Goal: Transaction & Acquisition: Book appointment/travel/reservation

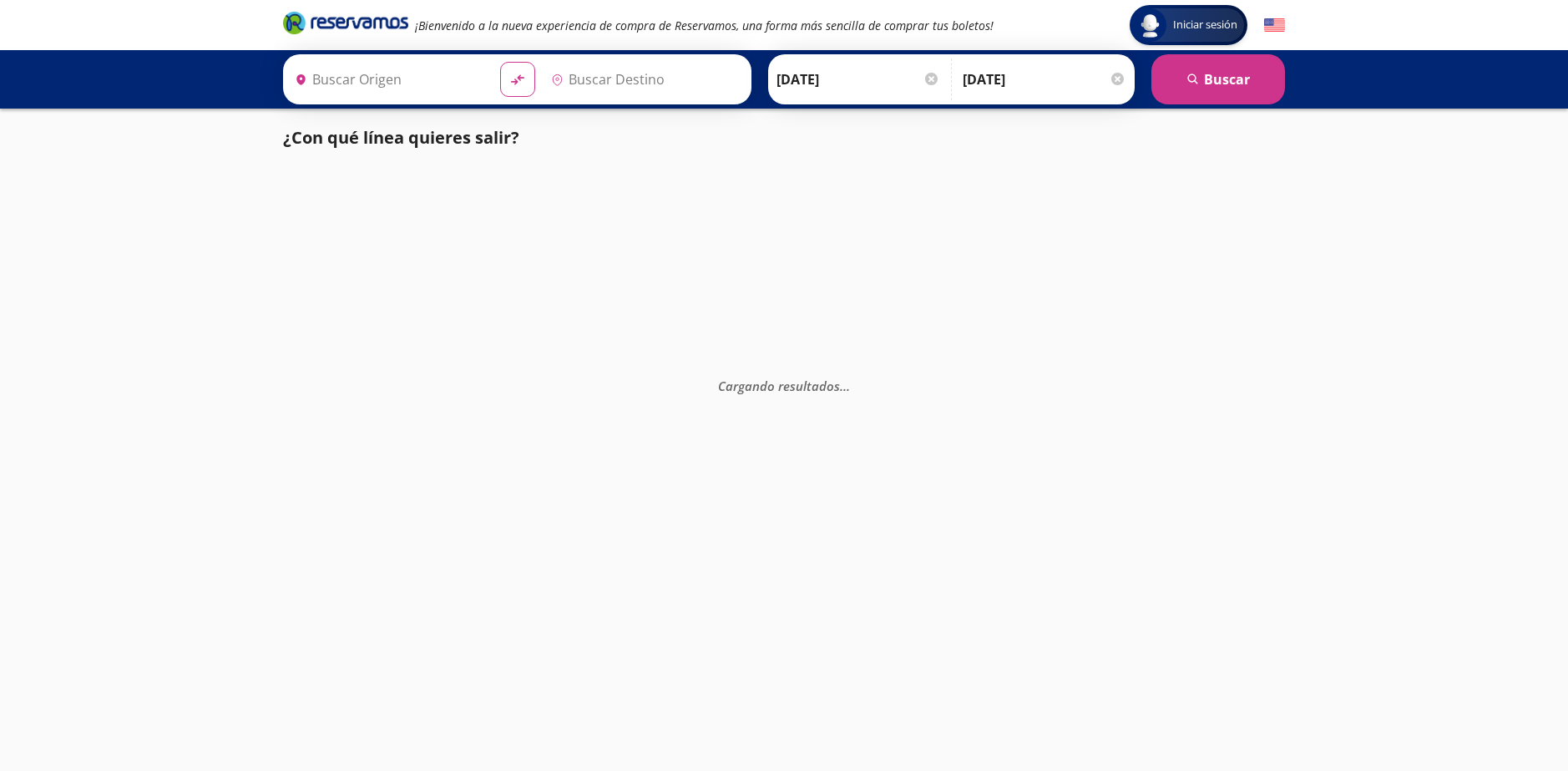
type input "[GEOGRAPHIC_DATA], [GEOGRAPHIC_DATA]"
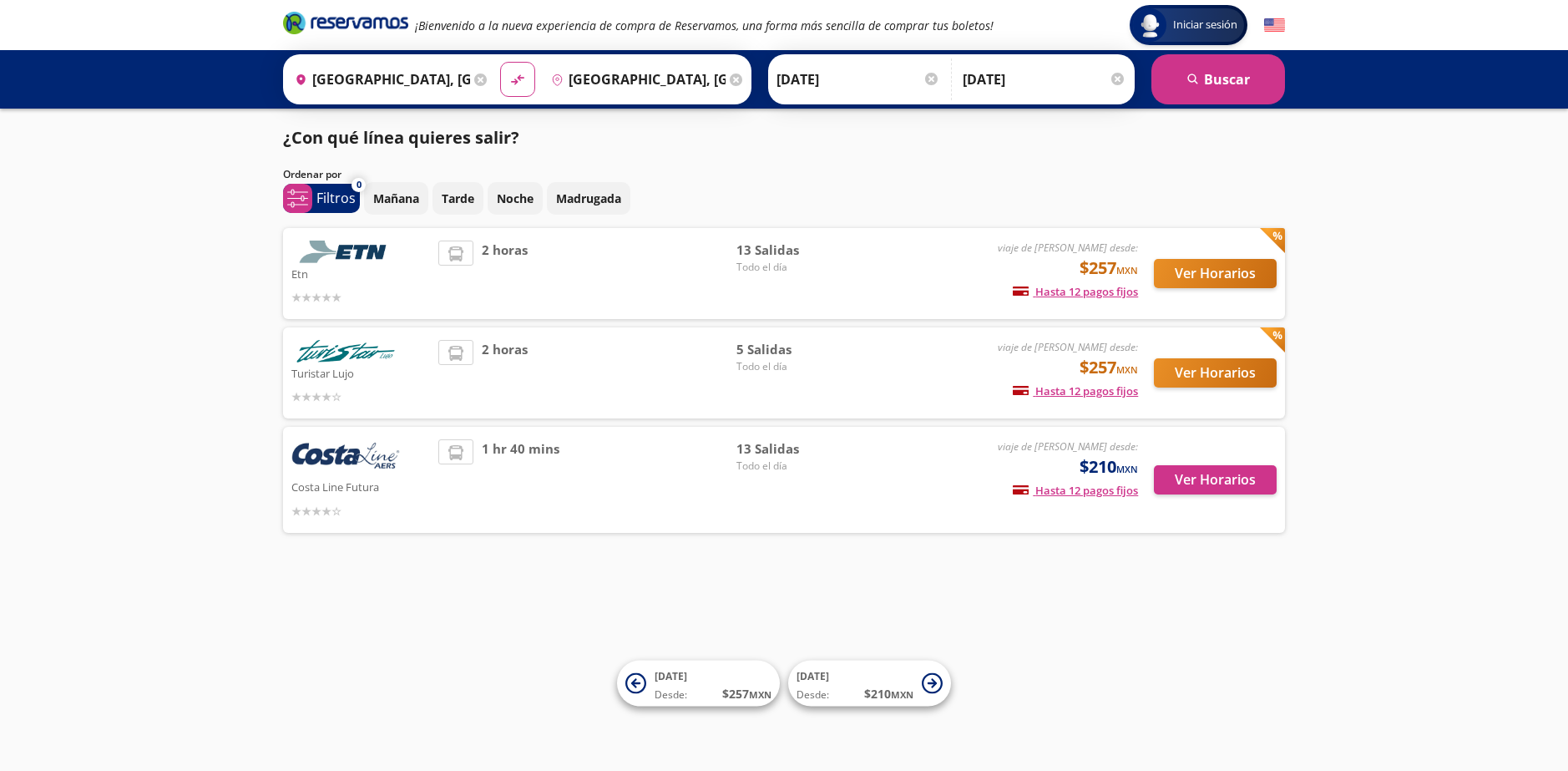
click at [1116, 81] on div at bounding box center [1116, 78] width 12 height 12
click at [1200, 92] on button "search [GEOGRAPHIC_DATA]" at bounding box center [1218, 79] width 134 height 50
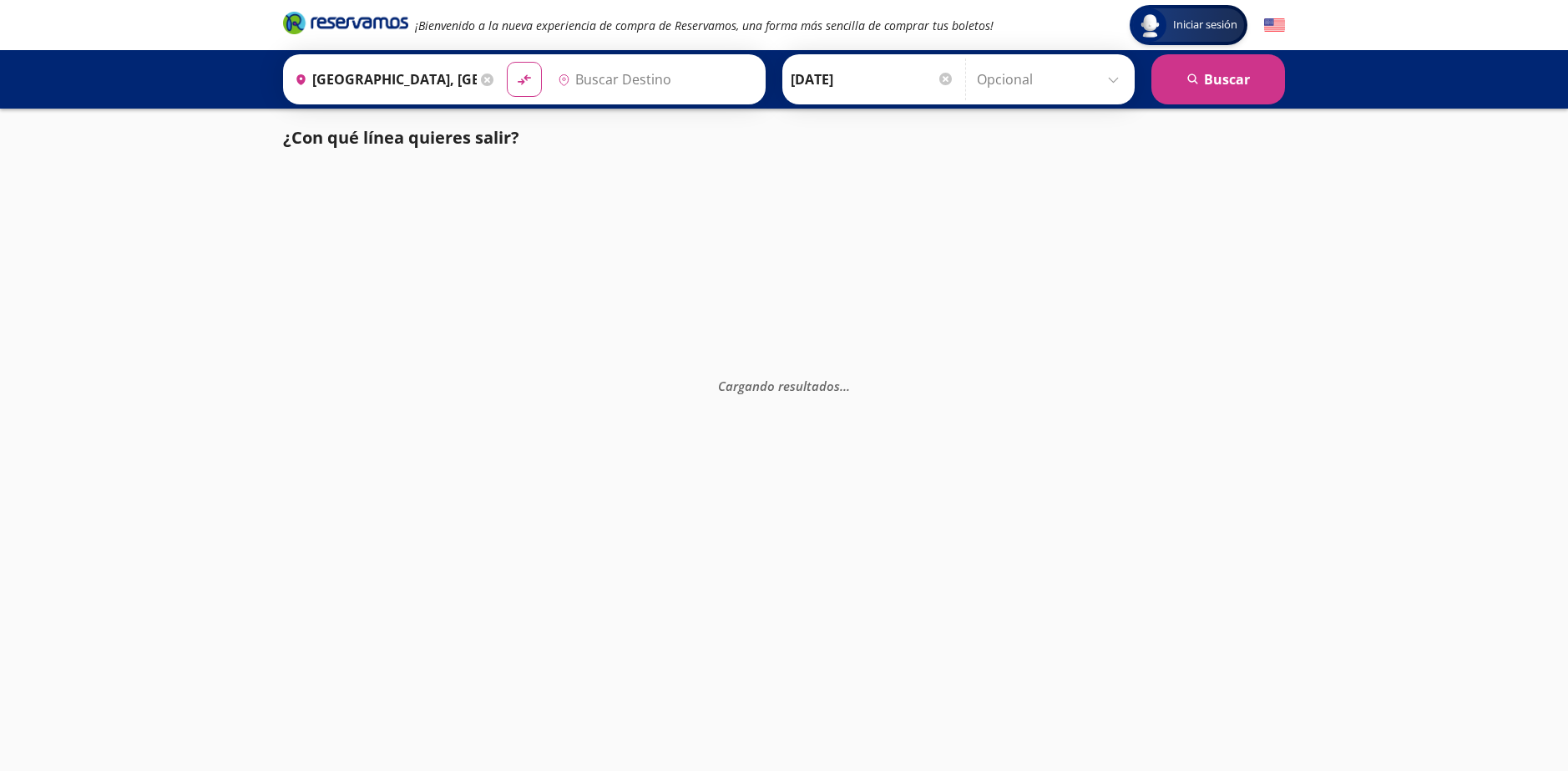
type input "[GEOGRAPHIC_DATA], [GEOGRAPHIC_DATA]"
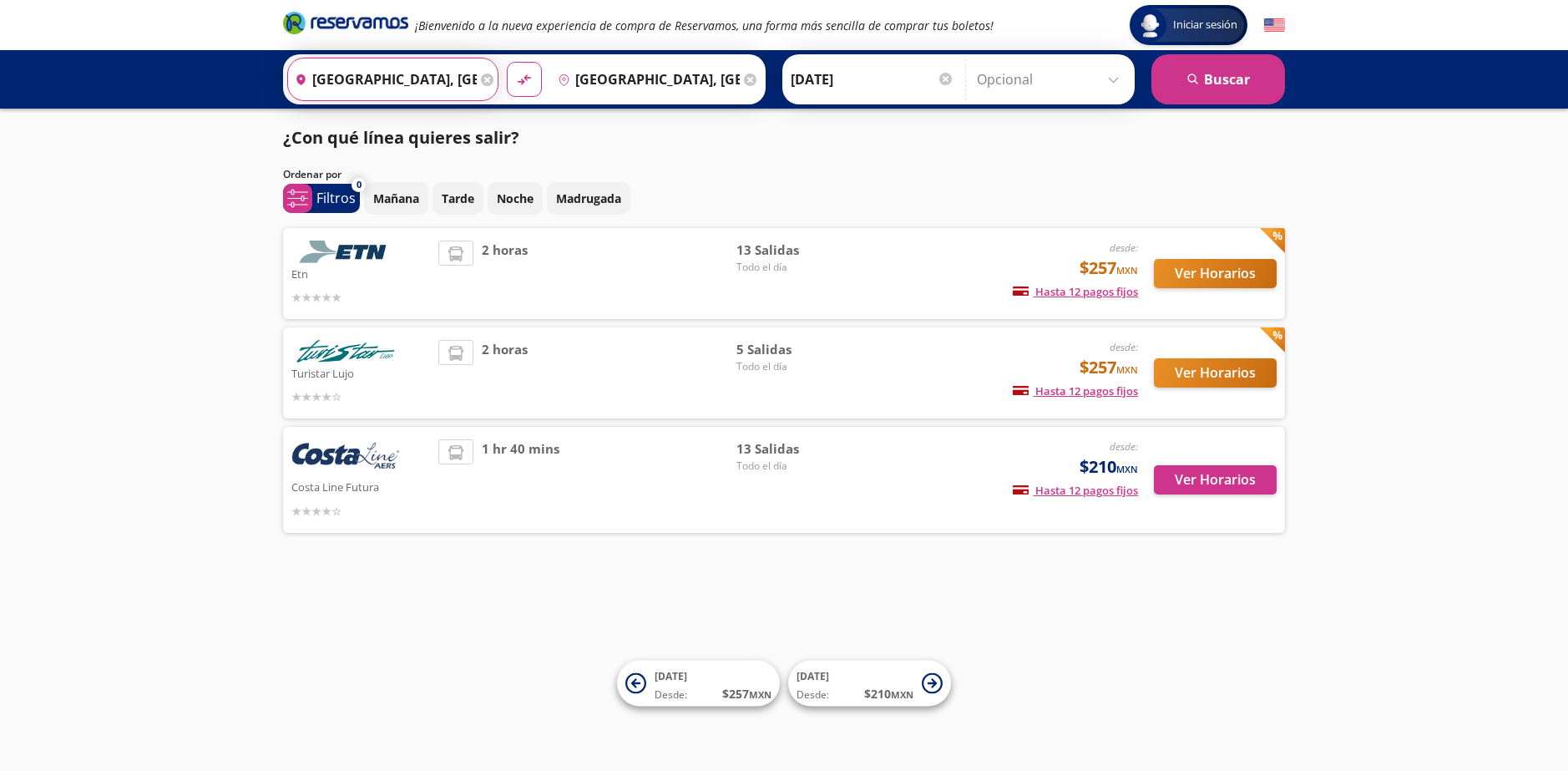
click at [376, 68] on input "Ciudad de México, Distrito Federal" at bounding box center [382, 79] width 188 height 41
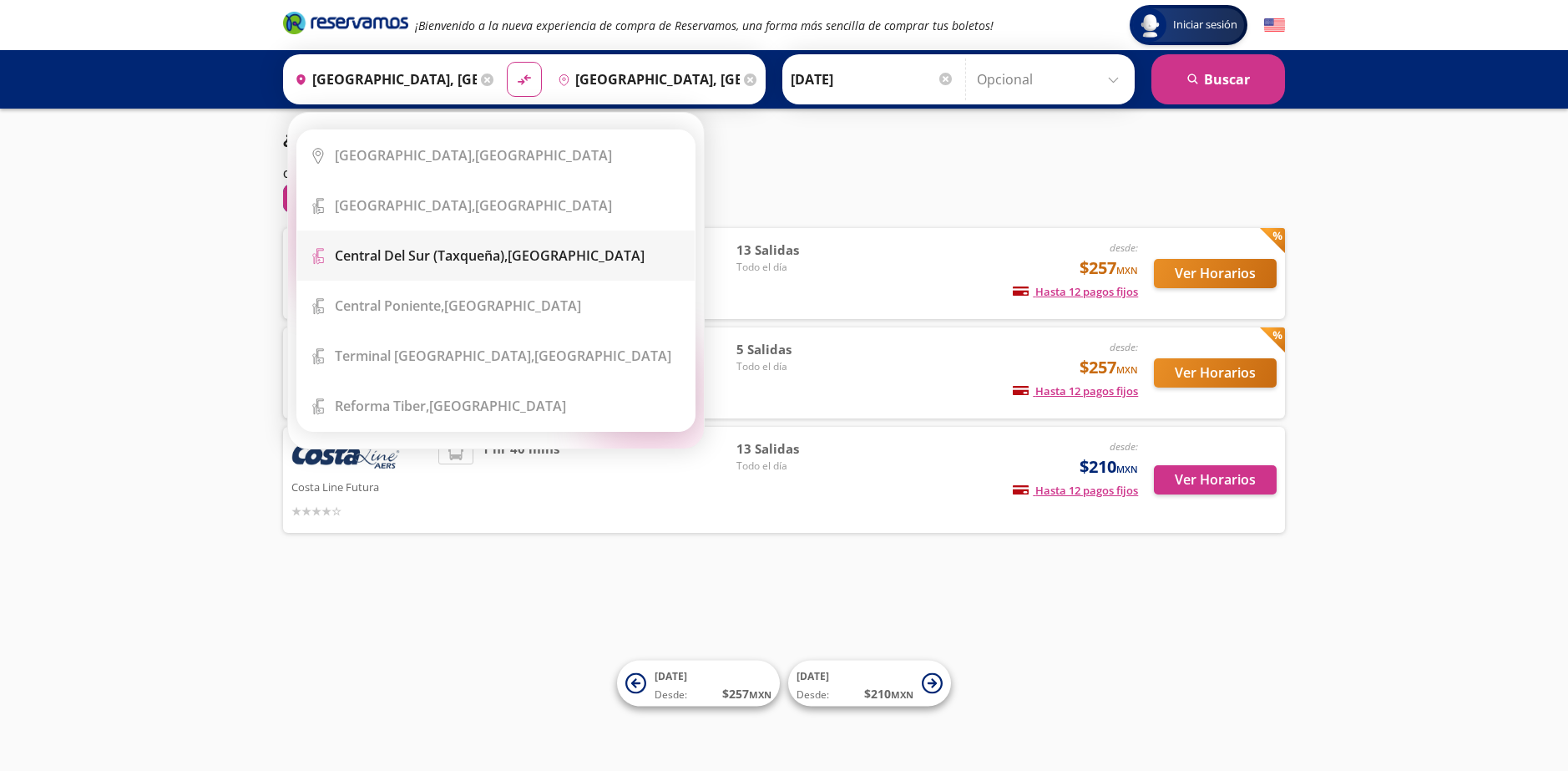
click at [441, 242] on li "Terminal Icon" at bounding box center [496, 255] width 397 height 50
type input "Central del Sur (taxqueña), [GEOGRAPHIC_DATA]"
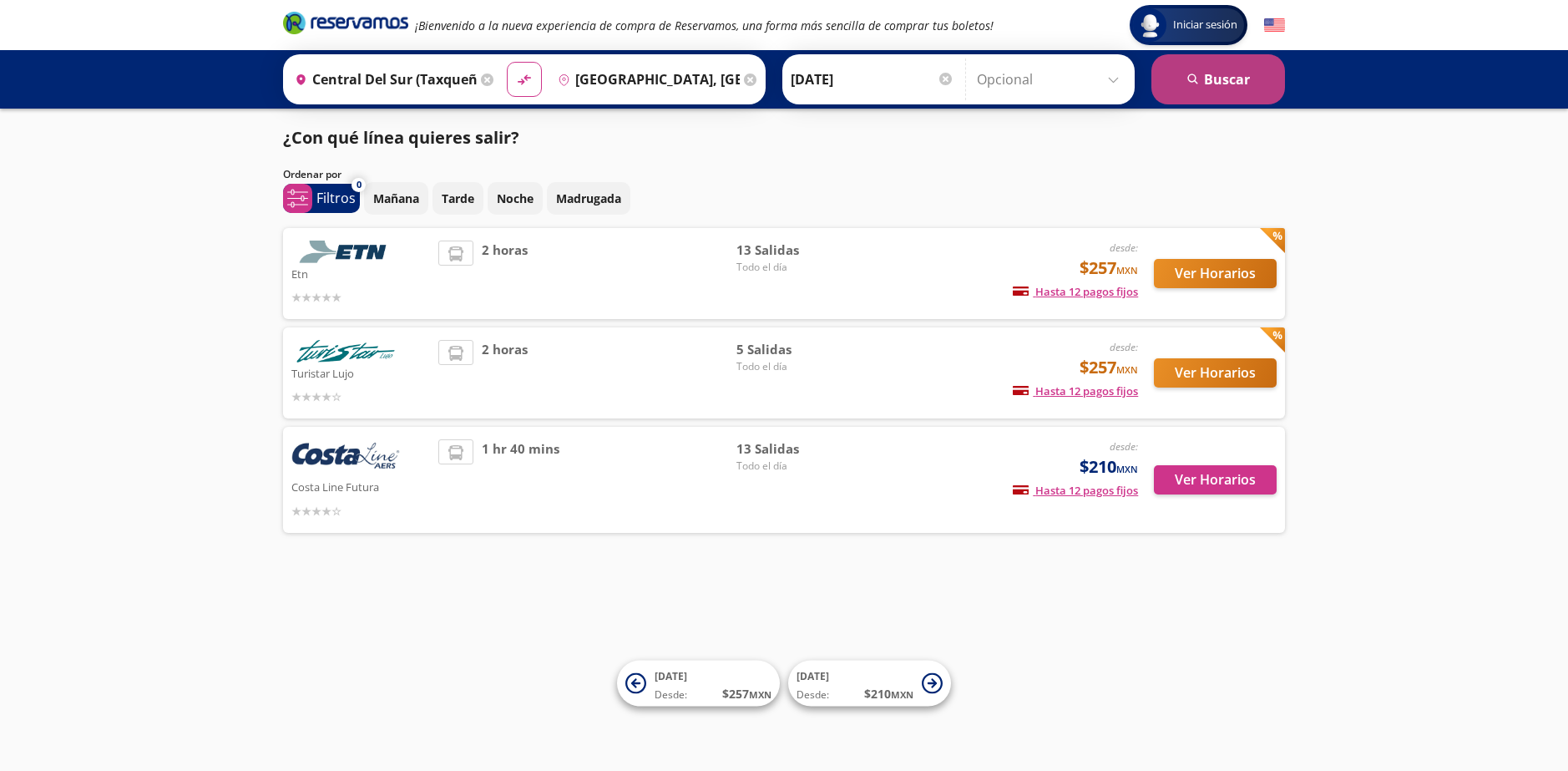
click at [1215, 88] on button "search [GEOGRAPHIC_DATA]" at bounding box center [1218, 79] width 134 height 50
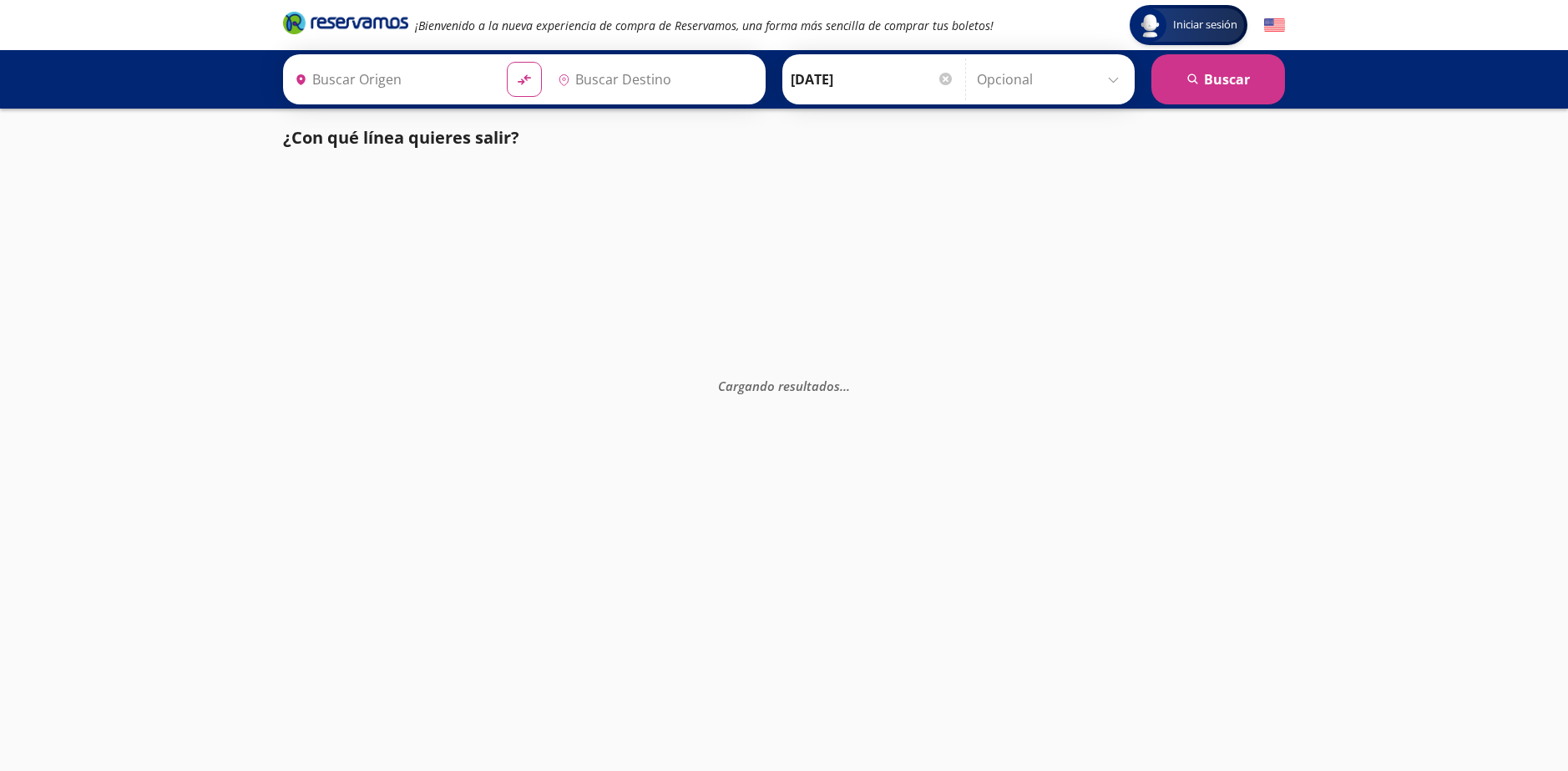
type input "Central del Sur (taxqueña), [GEOGRAPHIC_DATA]"
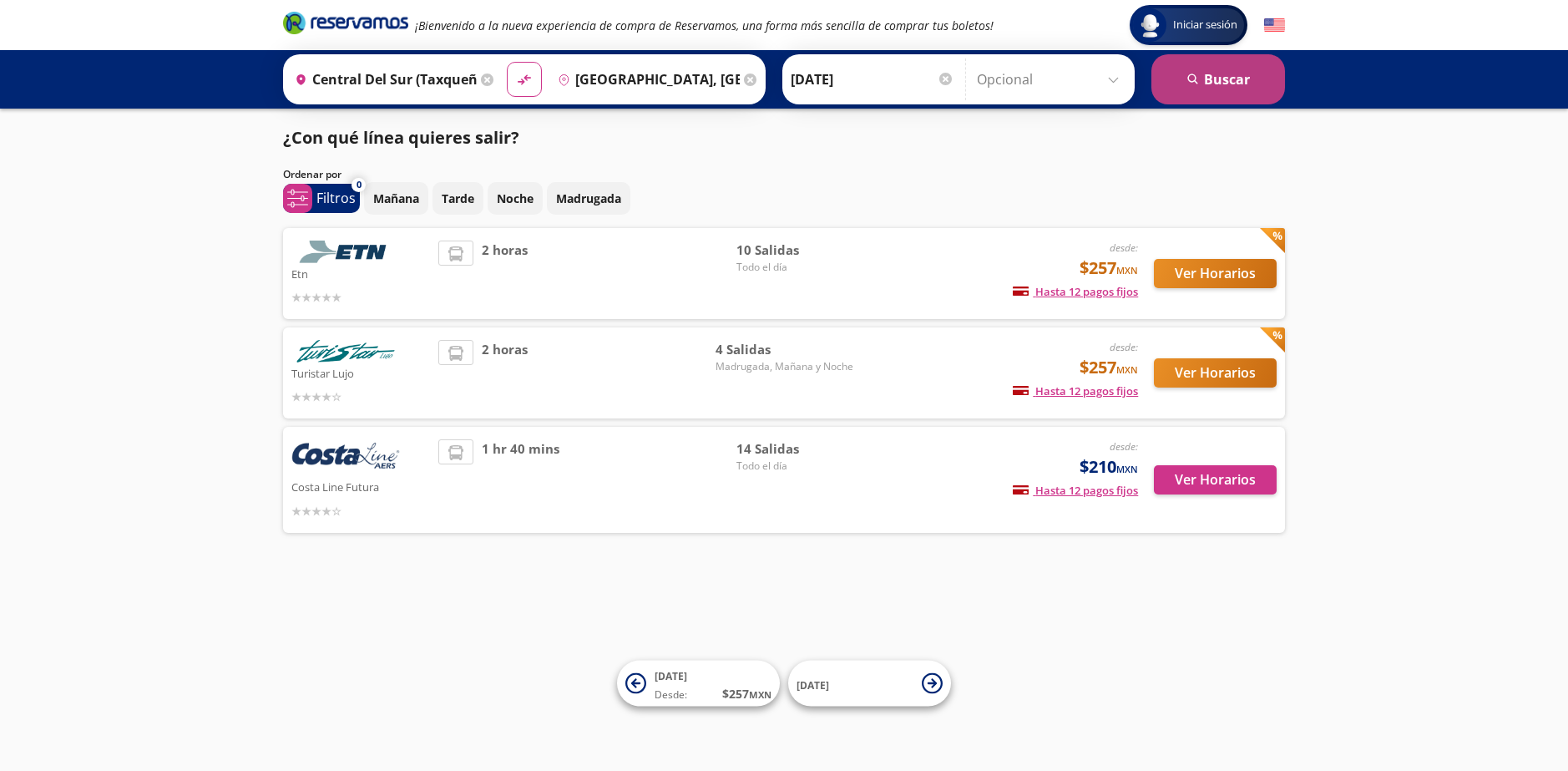
click at [1209, 72] on button "search [GEOGRAPHIC_DATA]" at bounding box center [1218, 79] width 134 height 50
click at [701, 75] on input "[GEOGRAPHIC_DATA], [GEOGRAPHIC_DATA]" at bounding box center [645, 79] width 188 height 41
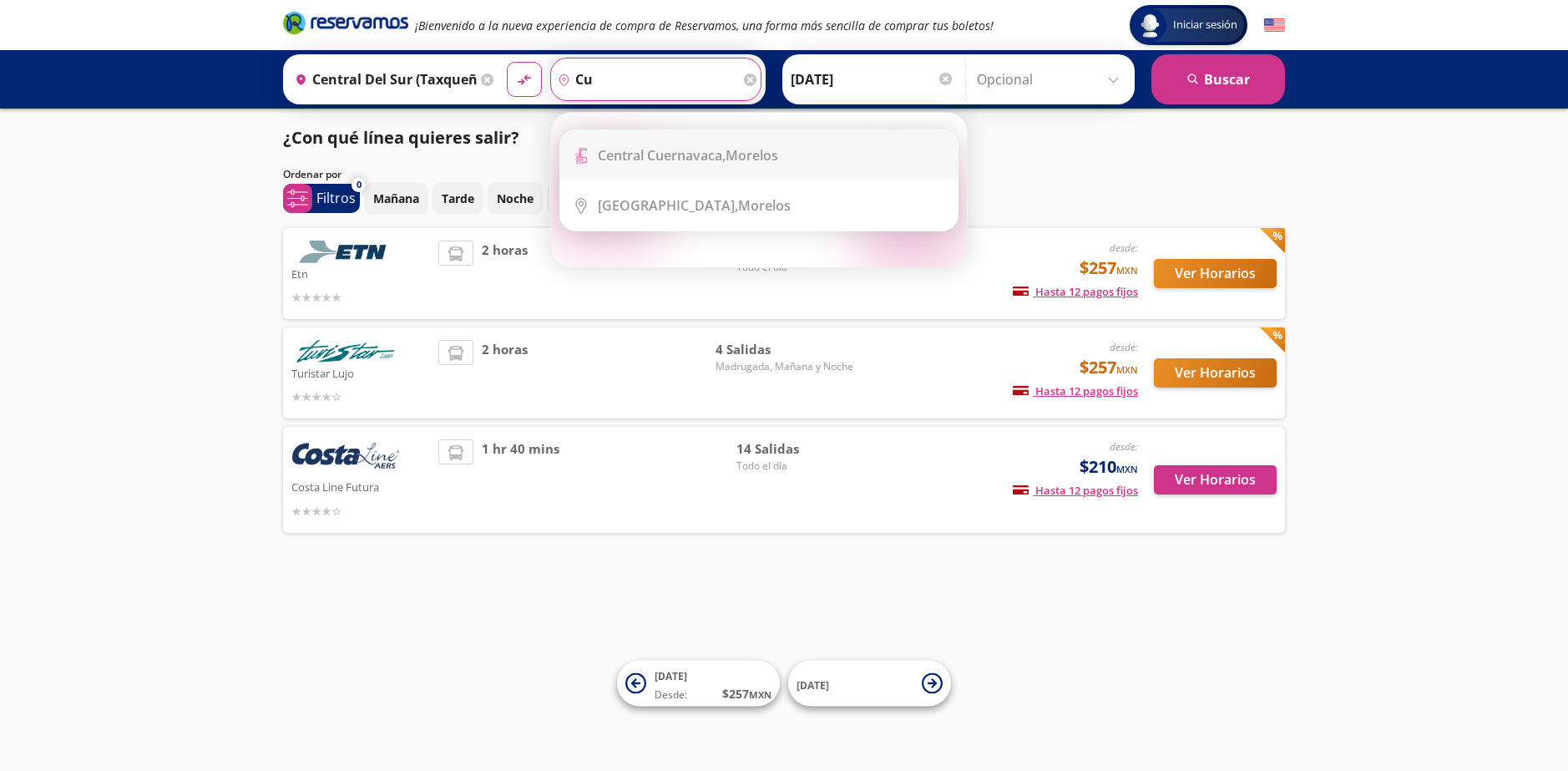
type input "c"
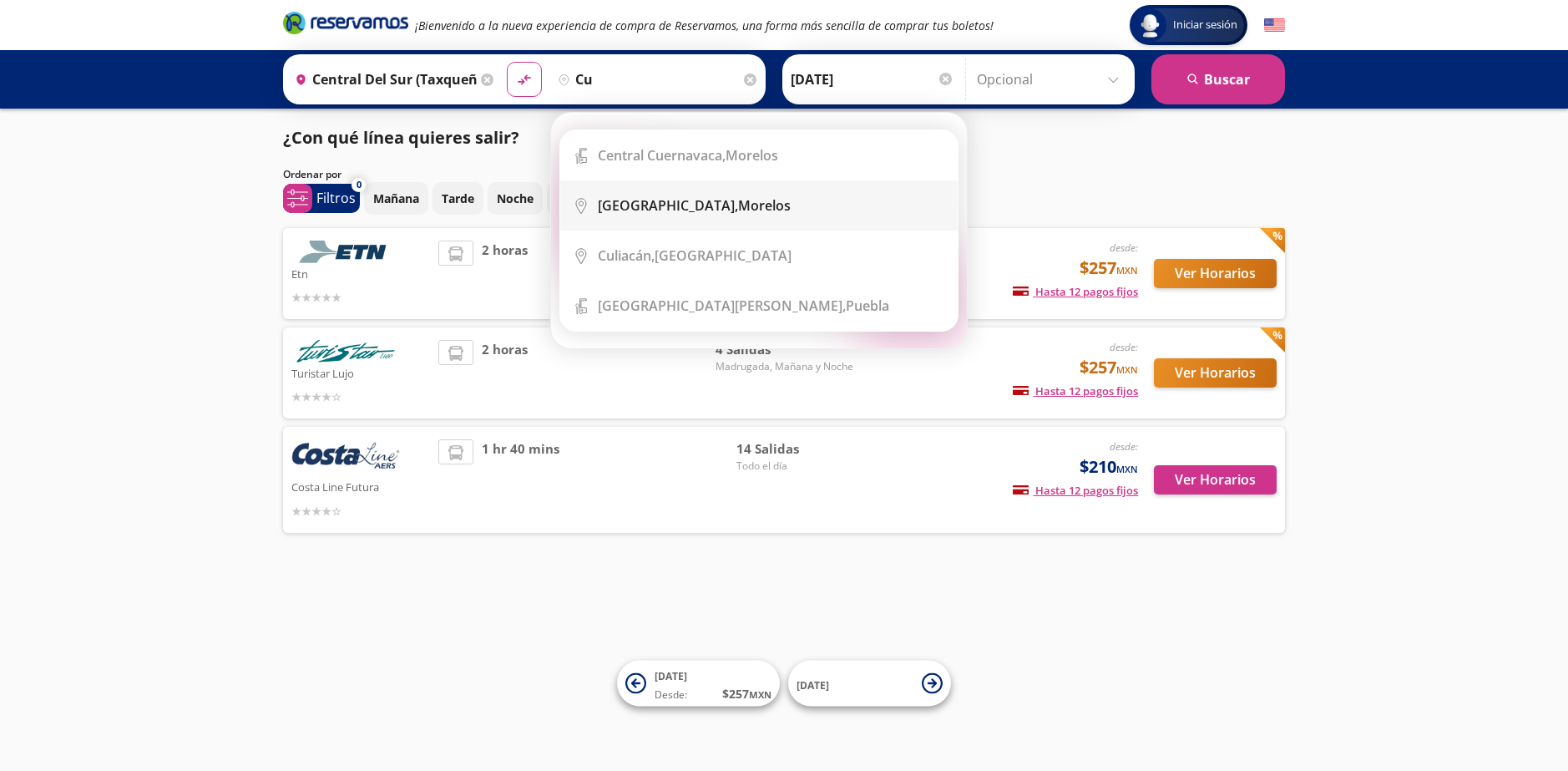
click at [717, 192] on li "City Icon Cuernavaca, Morelos" at bounding box center [759, 205] width 397 height 50
type input "[GEOGRAPHIC_DATA], [GEOGRAPHIC_DATA]"
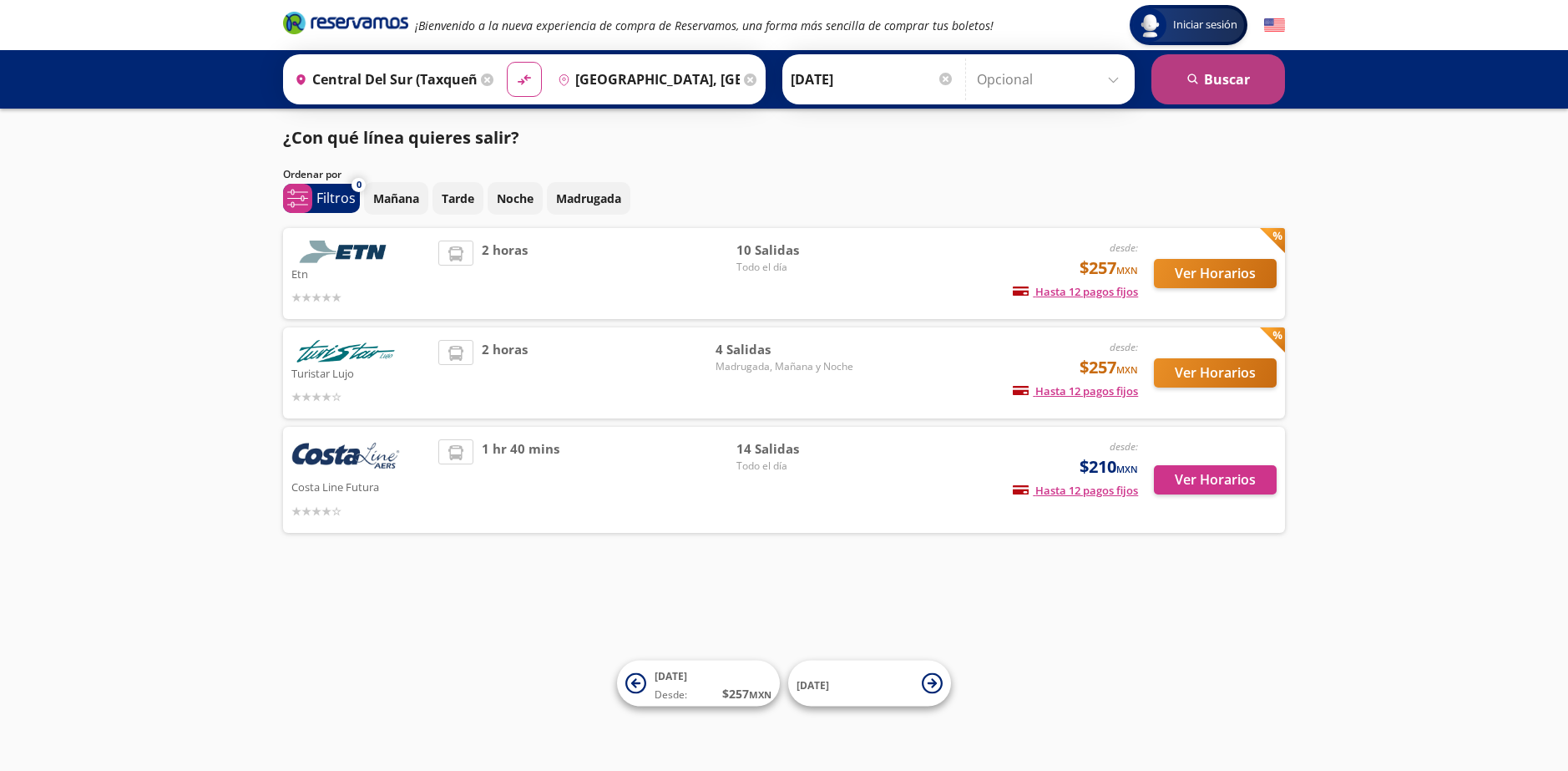
click at [1229, 83] on button "search [GEOGRAPHIC_DATA]" at bounding box center [1218, 79] width 134 height 50
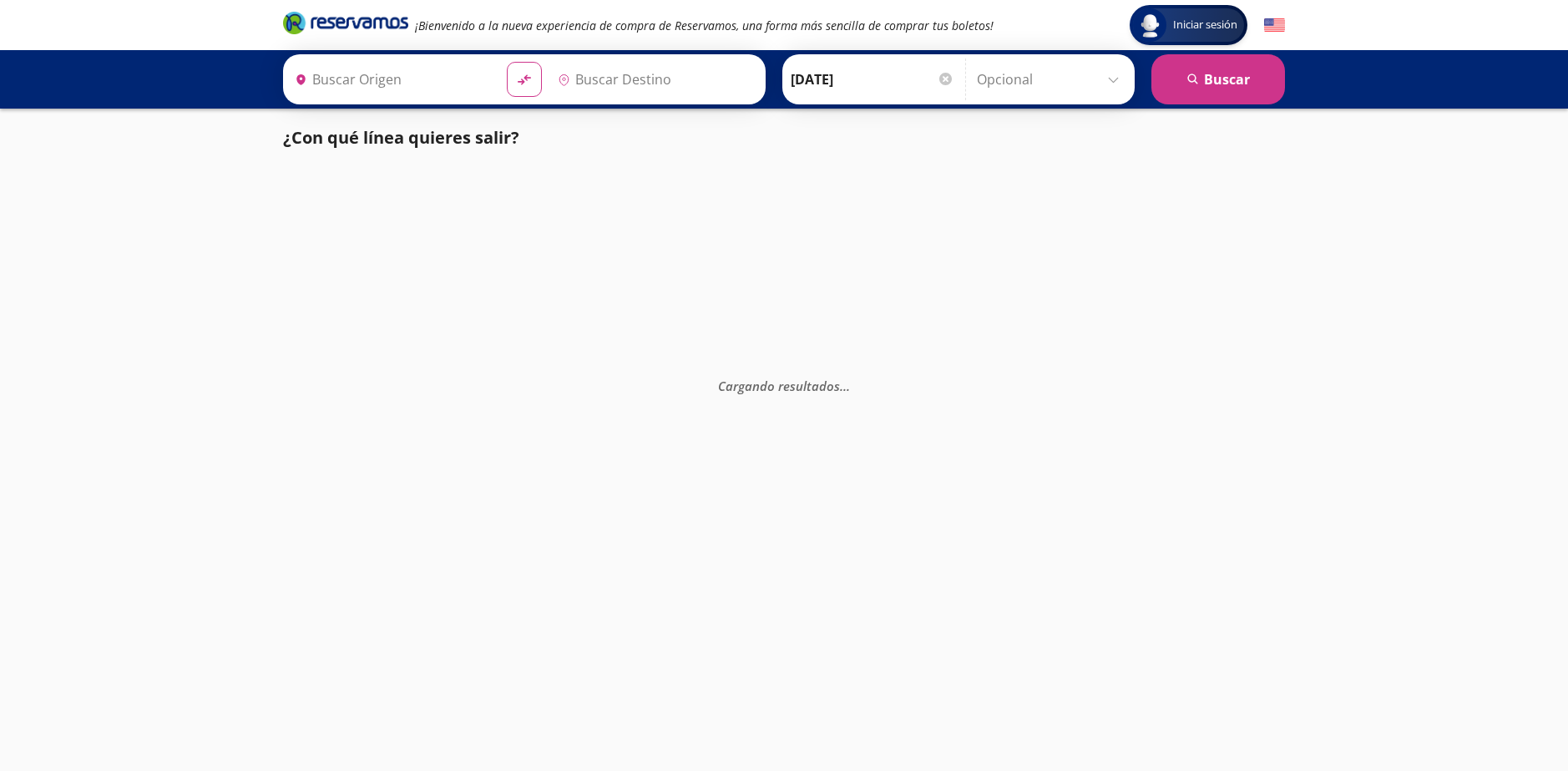
type input "Central del Sur (taxqueña), [GEOGRAPHIC_DATA]"
type input "[GEOGRAPHIC_DATA], [GEOGRAPHIC_DATA]"
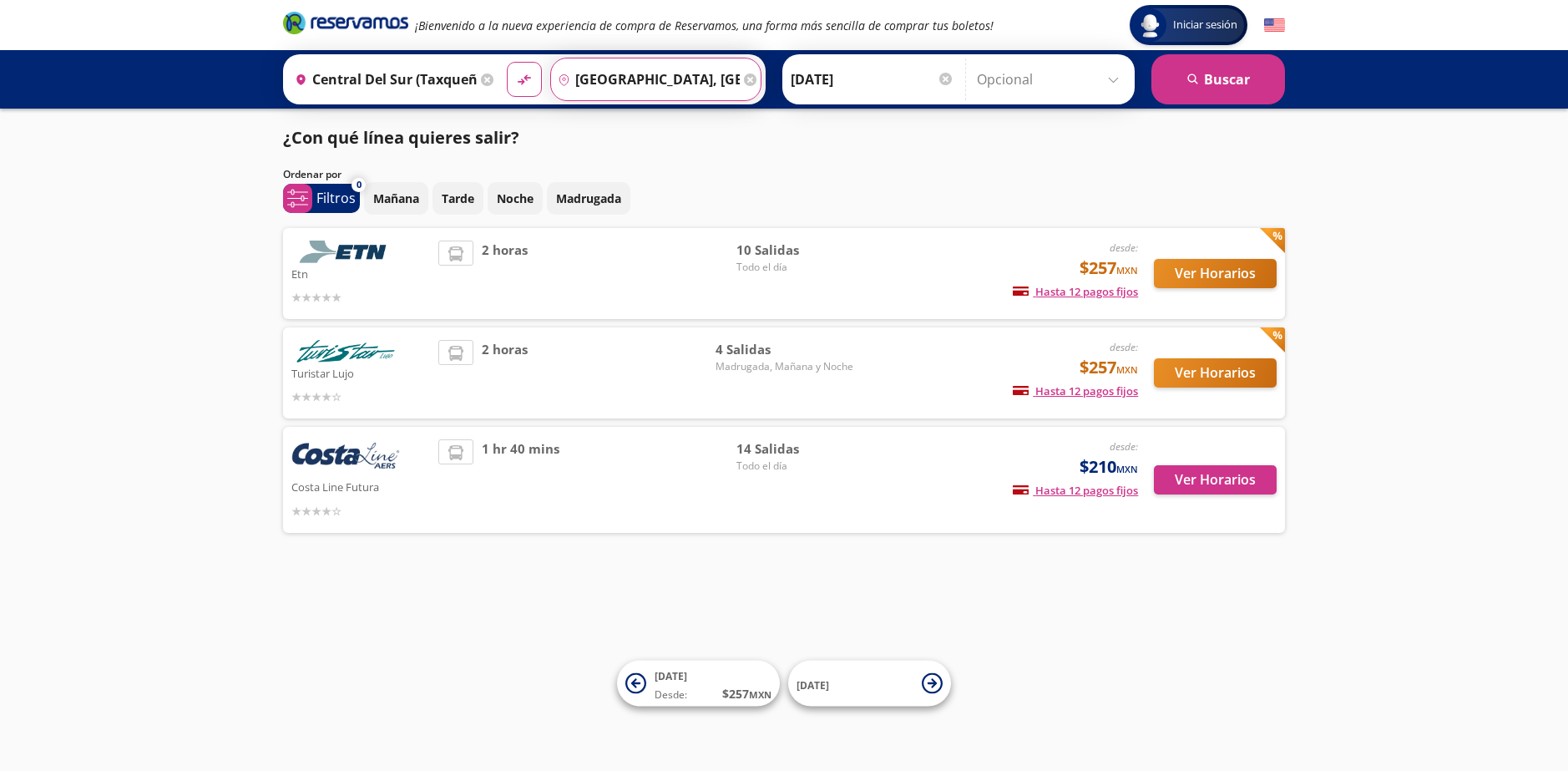
click at [711, 70] on input "[GEOGRAPHIC_DATA], [GEOGRAPHIC_DATA]" at bounding box center [645, 79] width 188 height 41
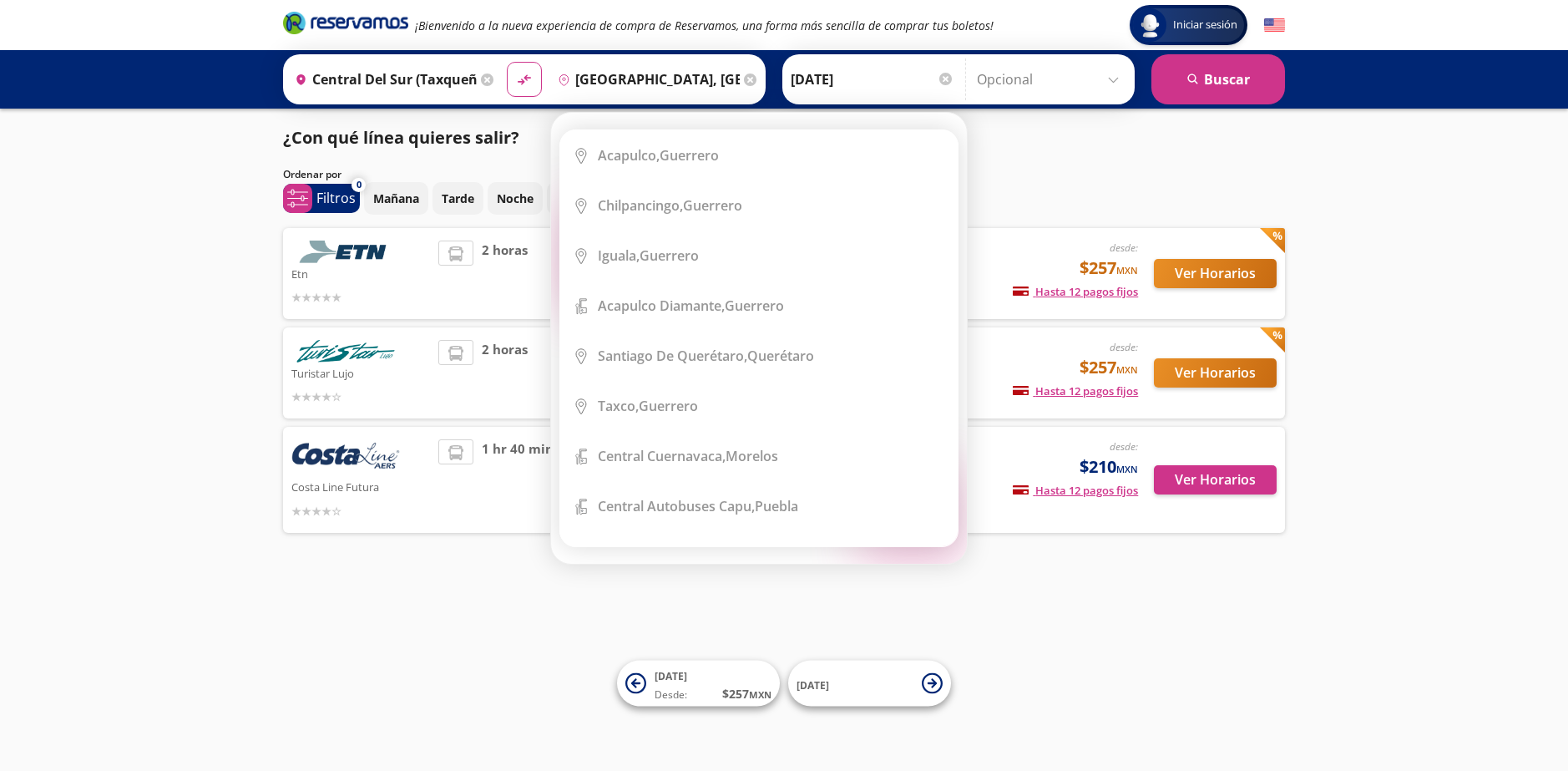
click at [747, 73] on icon at bounding box center [749, 79] width 12 height 12
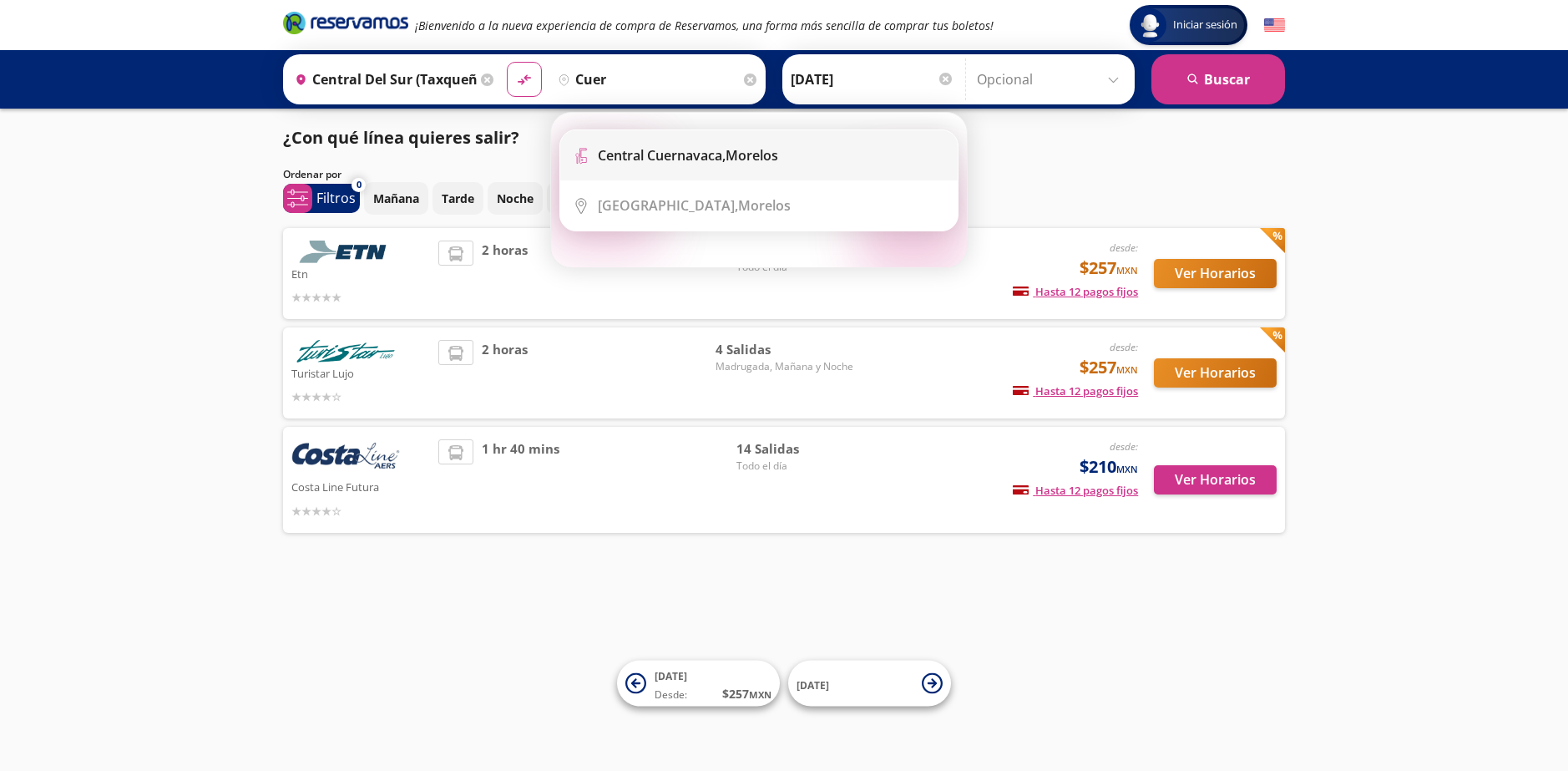
click at [793, 169] on li "Terminal Icon" at bounding box center [759, 154] width 397 height 50
type input "[GEOGRAPHIC_DATA], [GEOGRAPHIC_DATA]"
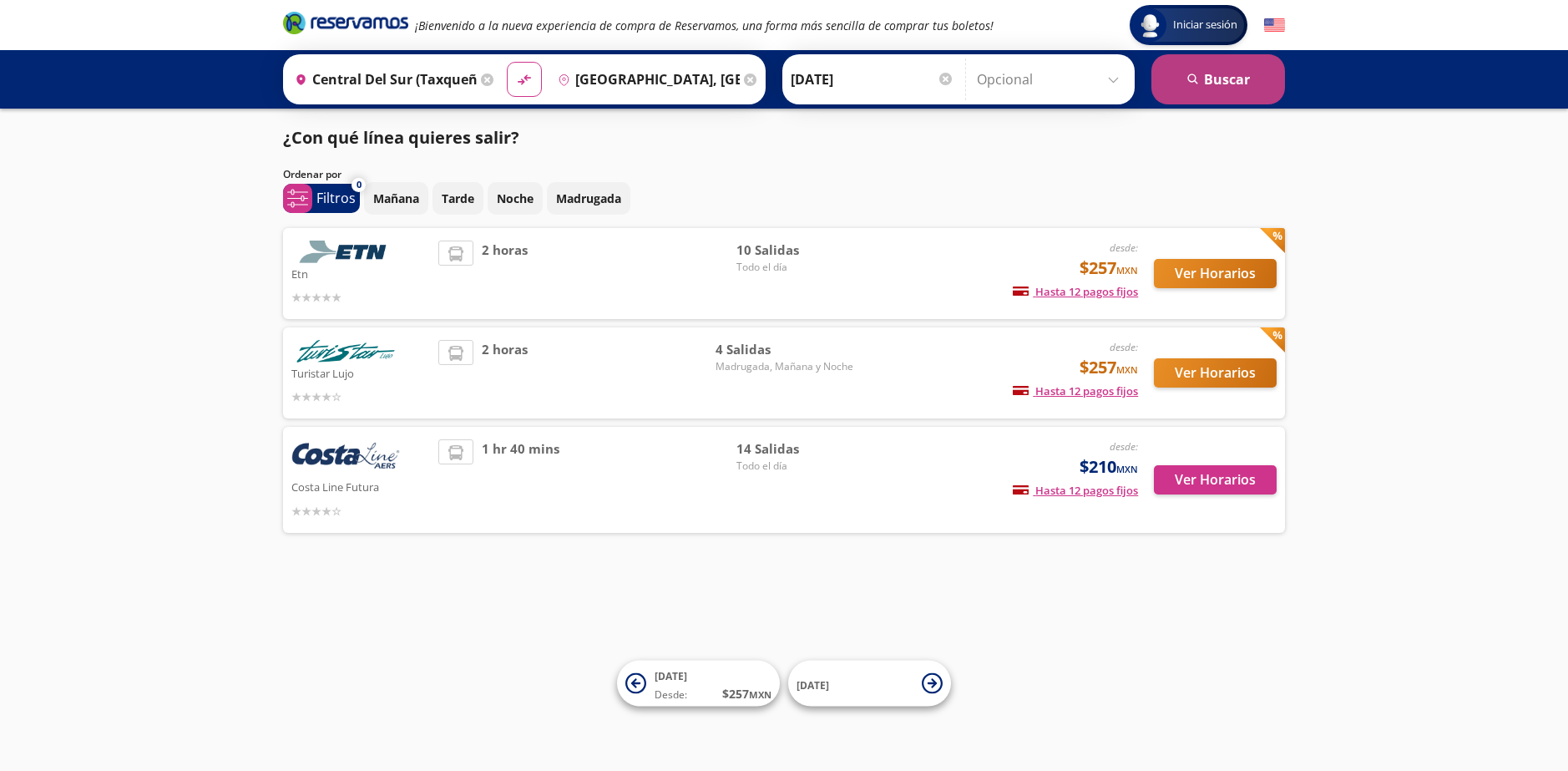
click at [1230, 80] on button "search [GEOGRAPHIC_DATA]" at bounding box center [1218, 79] width 134 height 50
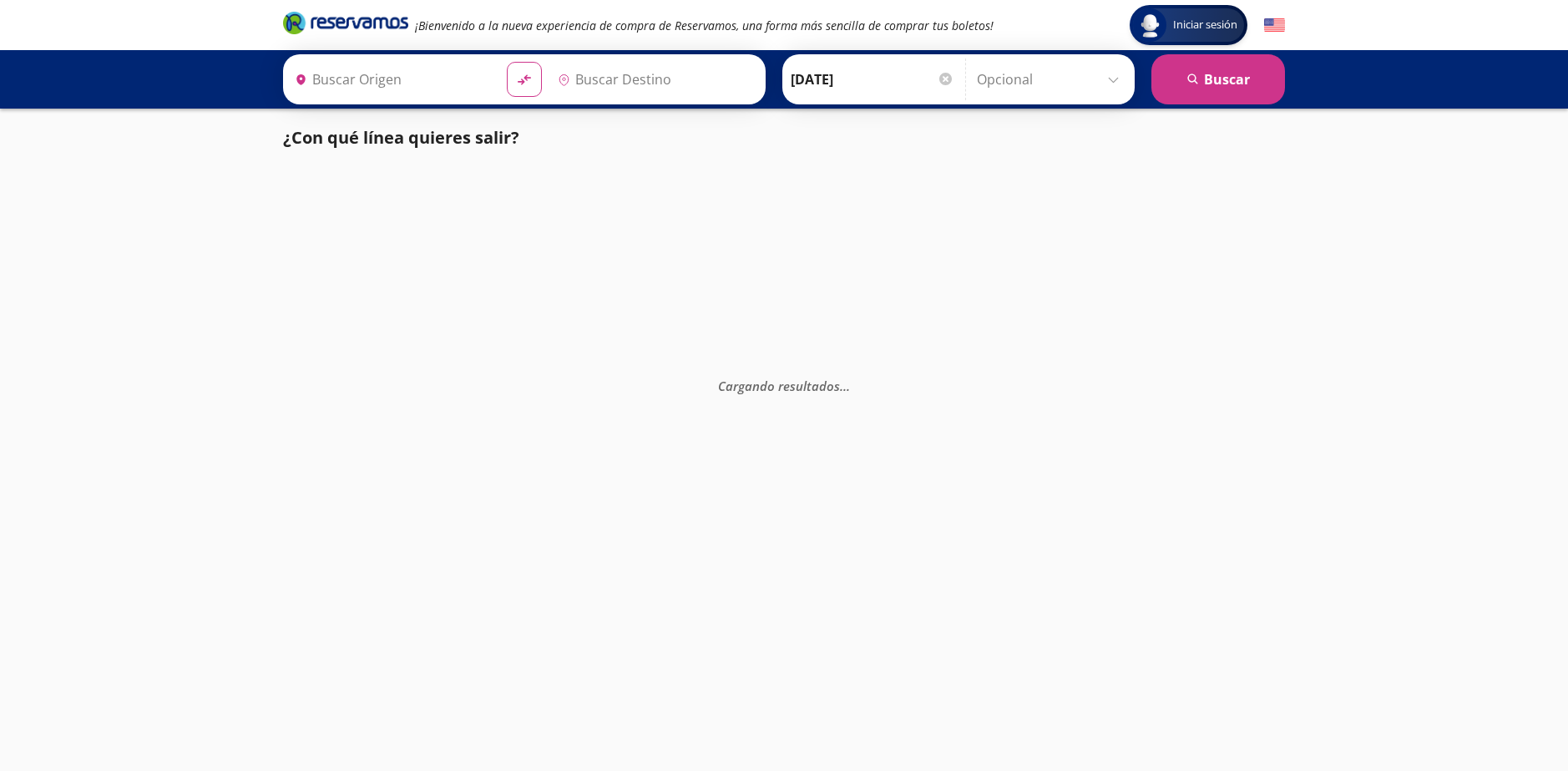
type input "Central del Sur (taxqueña), [GEOGRAPHIC_DATA]"
type input "[GEOGRAPHIC_DATA], [GEOGRAPHIC_DATA]"
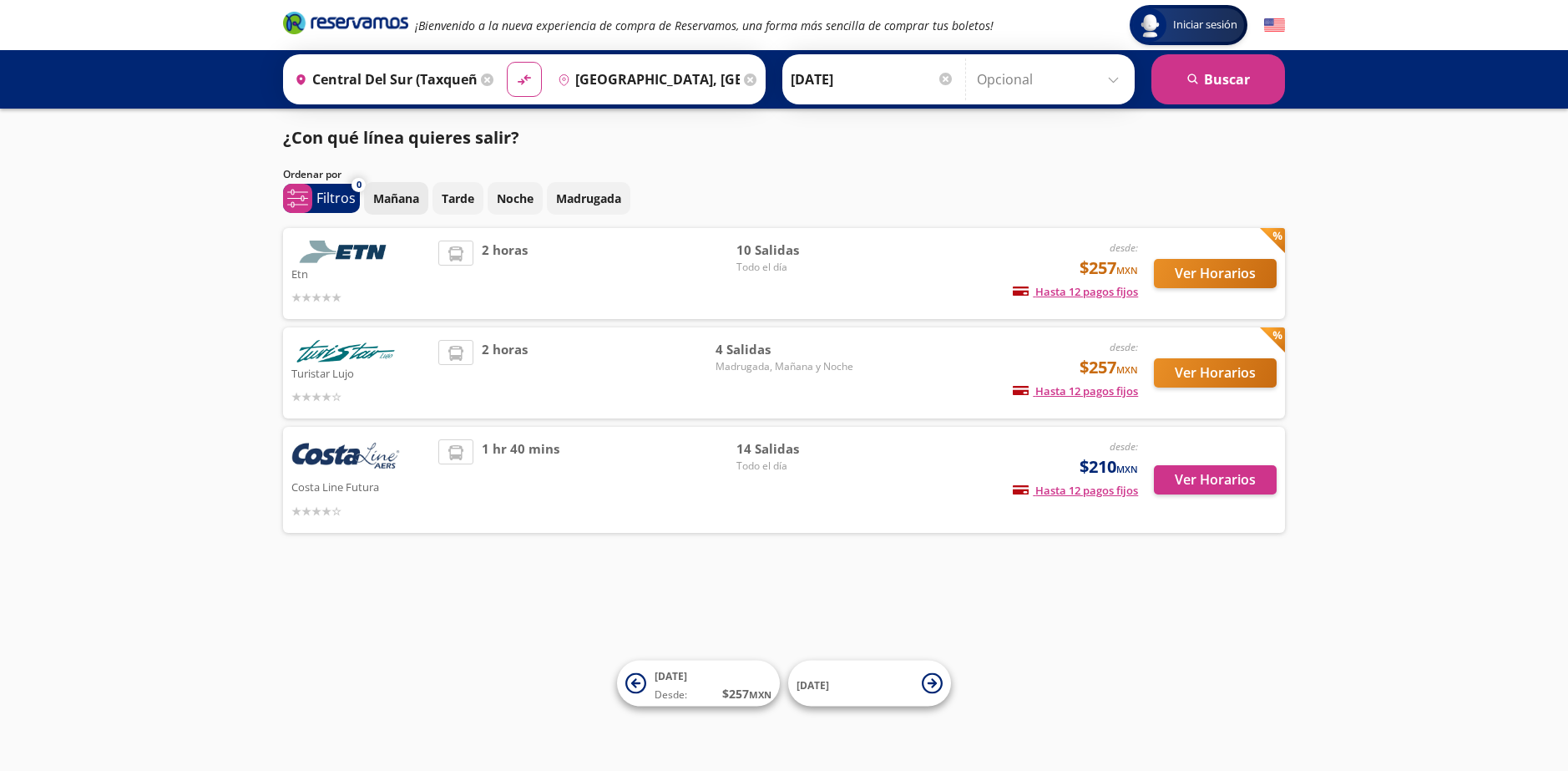
click at [384, 203] on p "Mañana" at bounding box center [395, 198] width 46 height 18
click at [1273, 70] on button "search [GEOGRAPHIC_DATA]" at bounding box center [1218, 79] width 134 height 50
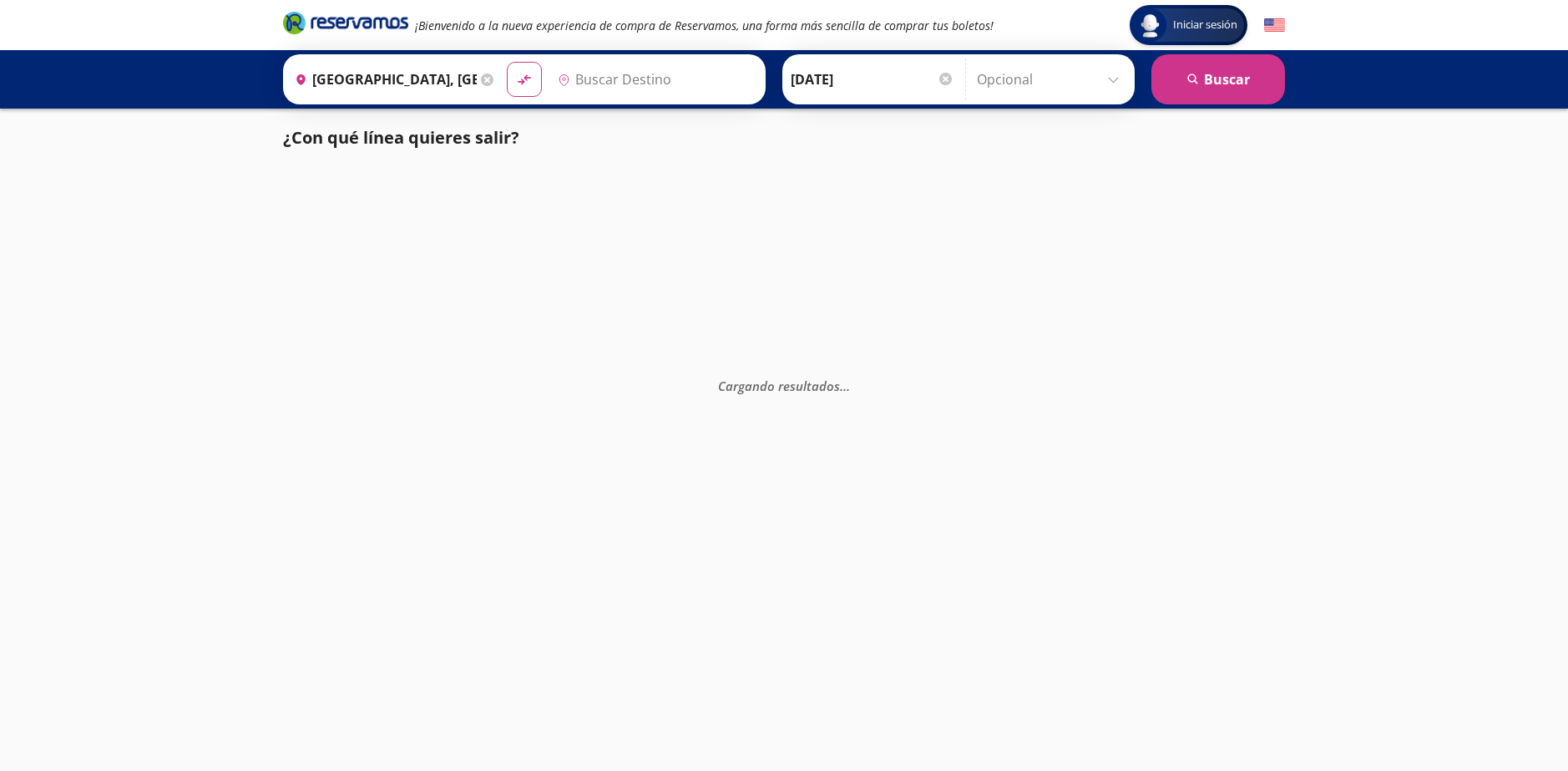
type input "[GEOGRAPHIC_DATA], [GEOGRAPHIC_DATA]"
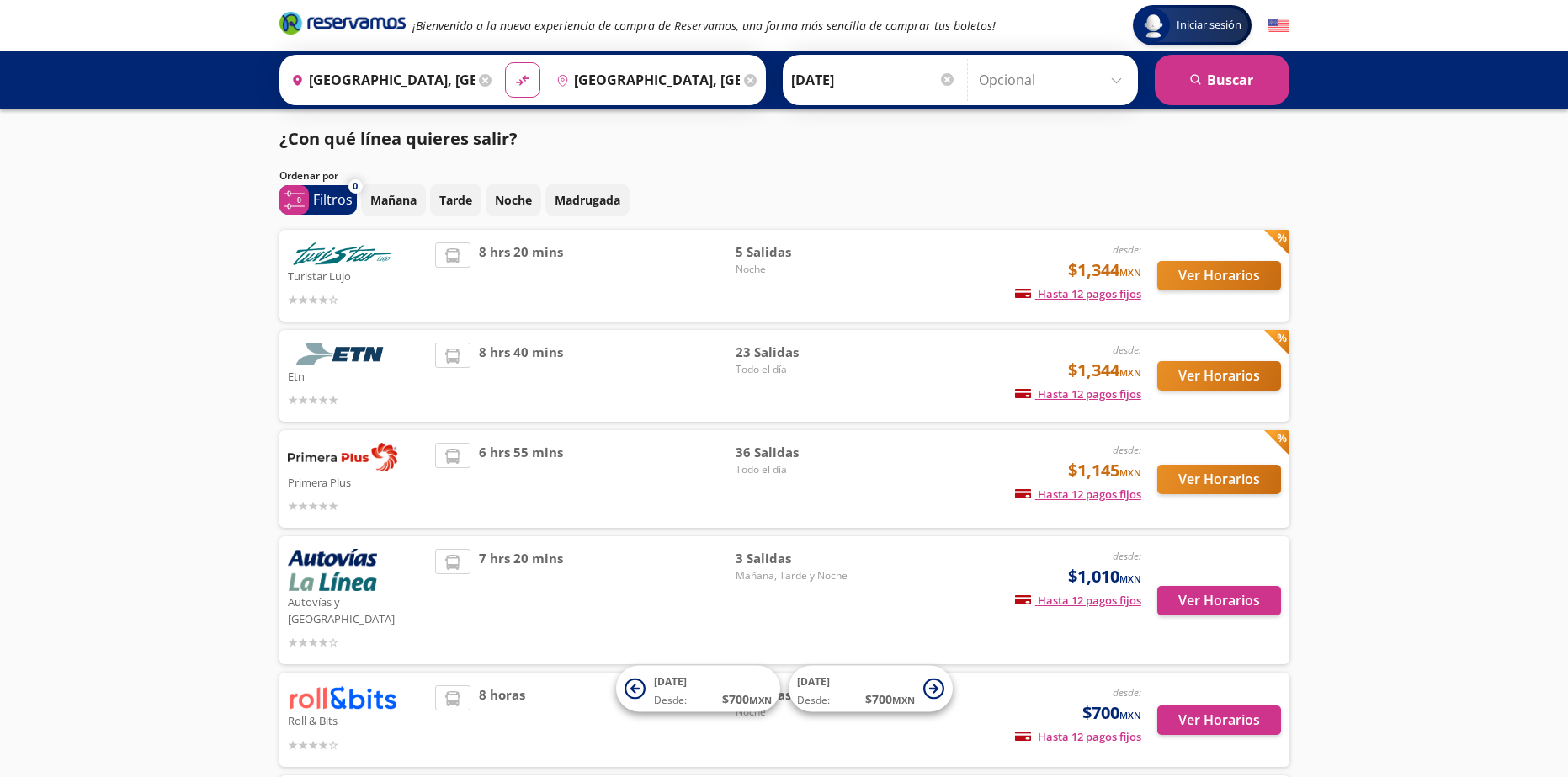
click at [513, 268] on span "8 hrs 20 mins" at bounding box center [521, 275] width 84 height 66
drag, startPoint x: 632, startPoint y: 262, endPoint x: 757, endPoint y: 253, distance: 125.3
click at [757, 253] on div "8 hrs 20 mins 5 Salidas Noche" at bounding box center [644, 275] width 419 height 66
click at [757, 253] on span "5 Salidas" at bounding box center [794, 251] width 118 height 19
click at [1180, 271] on button "Ver Horarios" at bounding box center [1220, 275] width 123 height 29
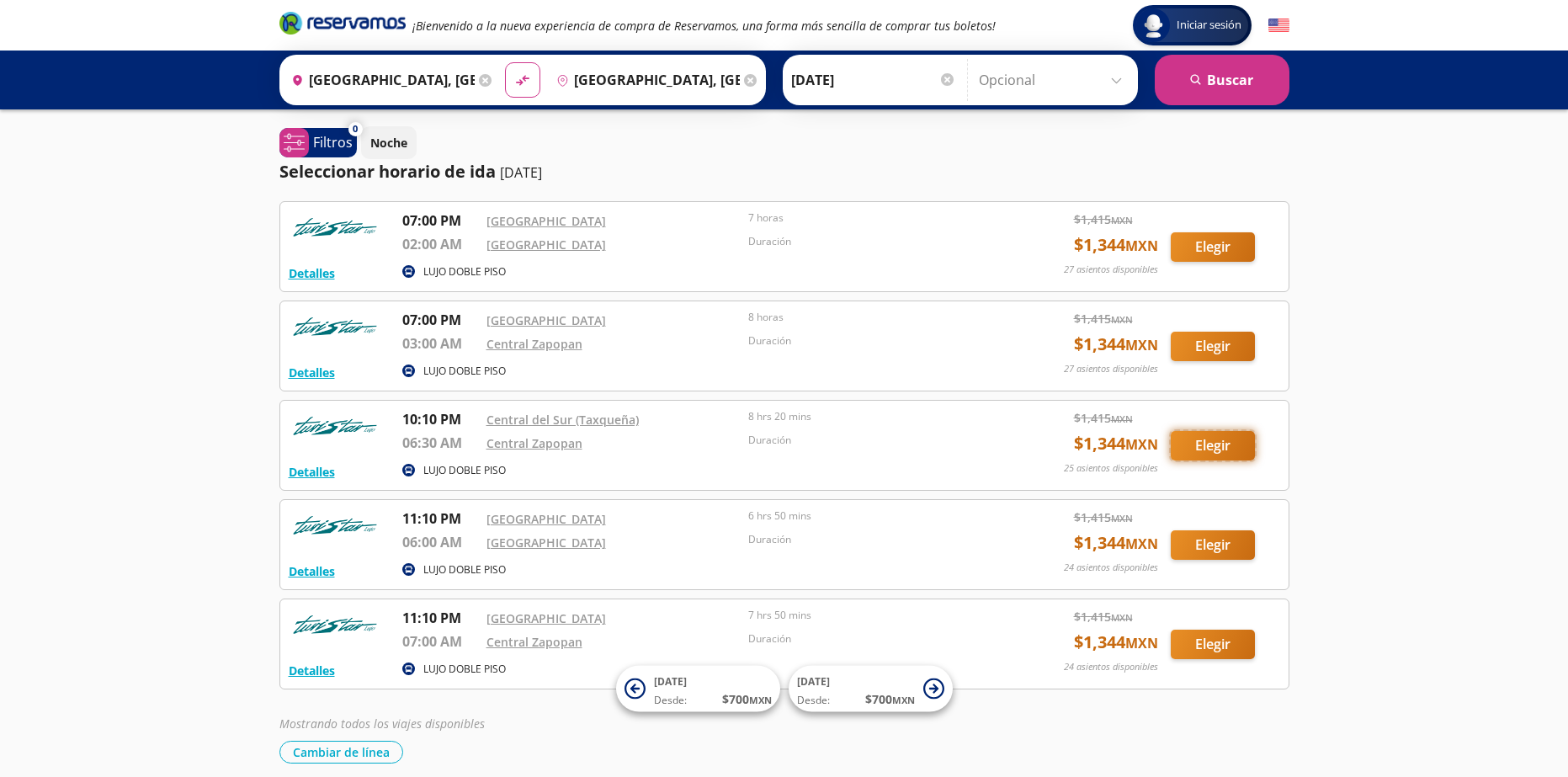
click at [1194, 447] on button "Elegir" at bounding box center [1213, 445] width 84 height 29
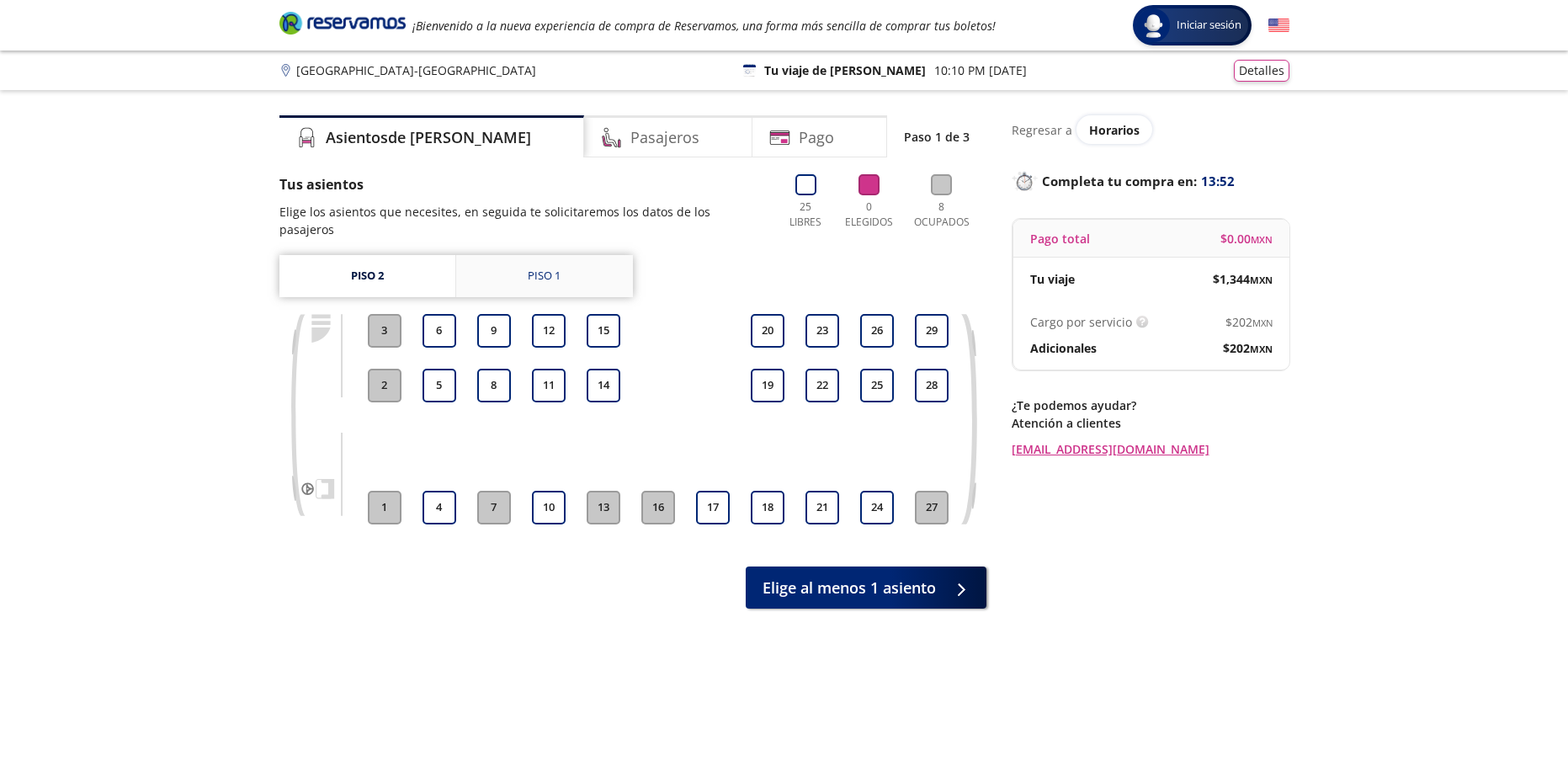
click at [485, 275] on link "Piso 1" at bounding box center [545, 276] width 177 height 42
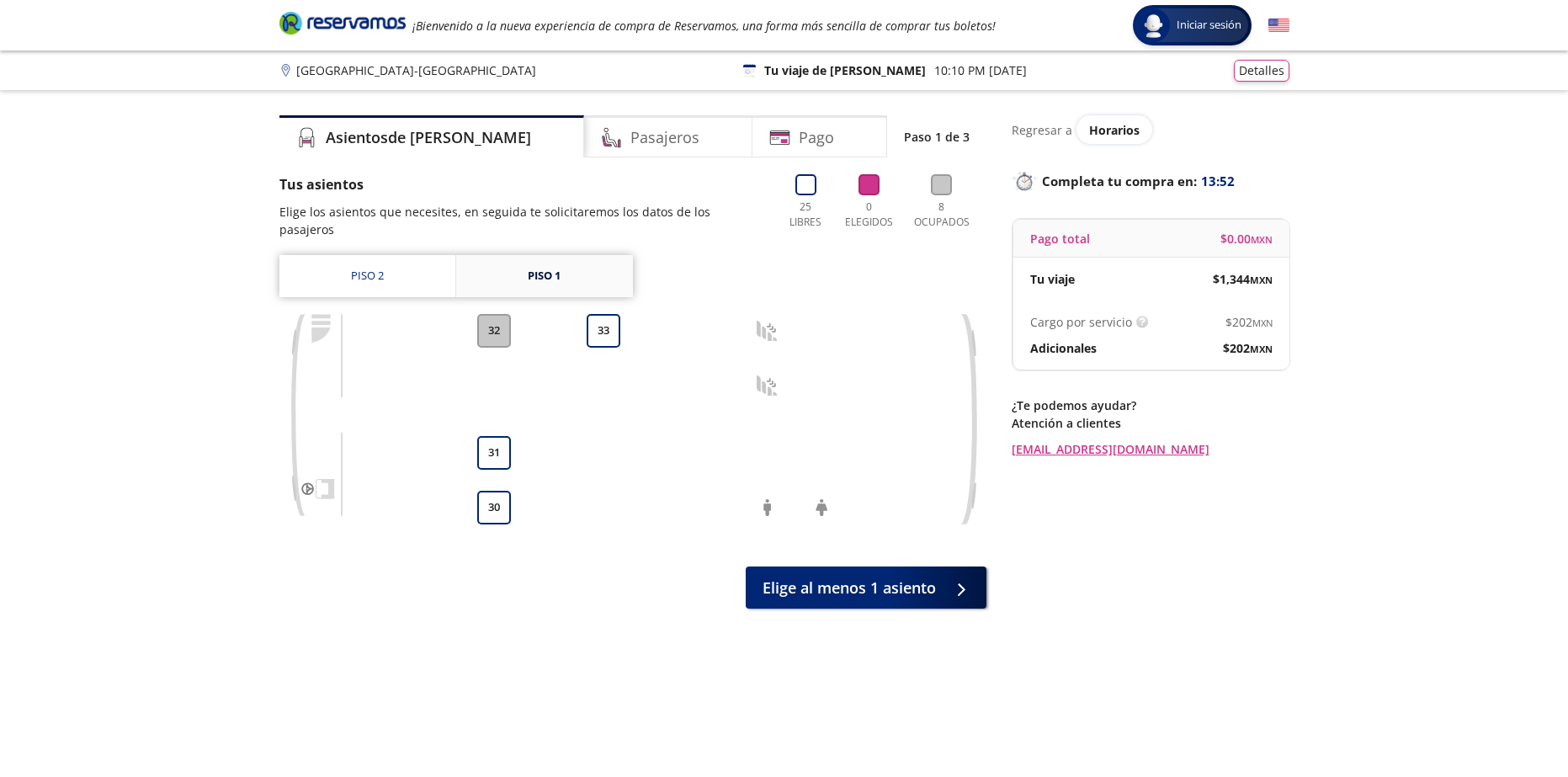
click at [485, 275] on link "Piso 1" at bounding box center [545, 276] width 177 height 42
click at [408, 267] on link "Piso 2" at bounding box center [366, 276] width 176 height 42
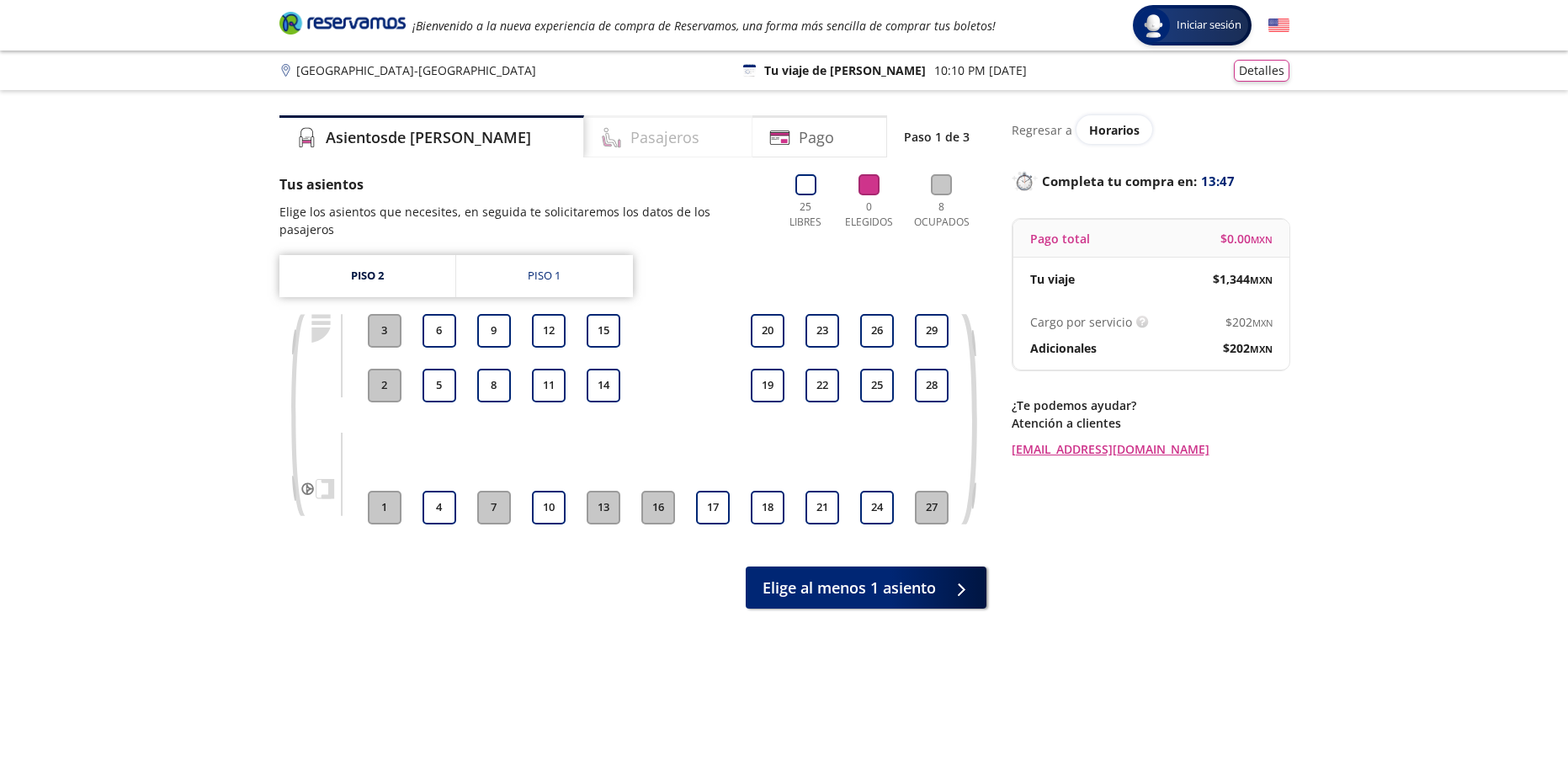
click at [630, 145] on h4 "Pasajeros" at bounding box center [664, 138] width 69 height 23
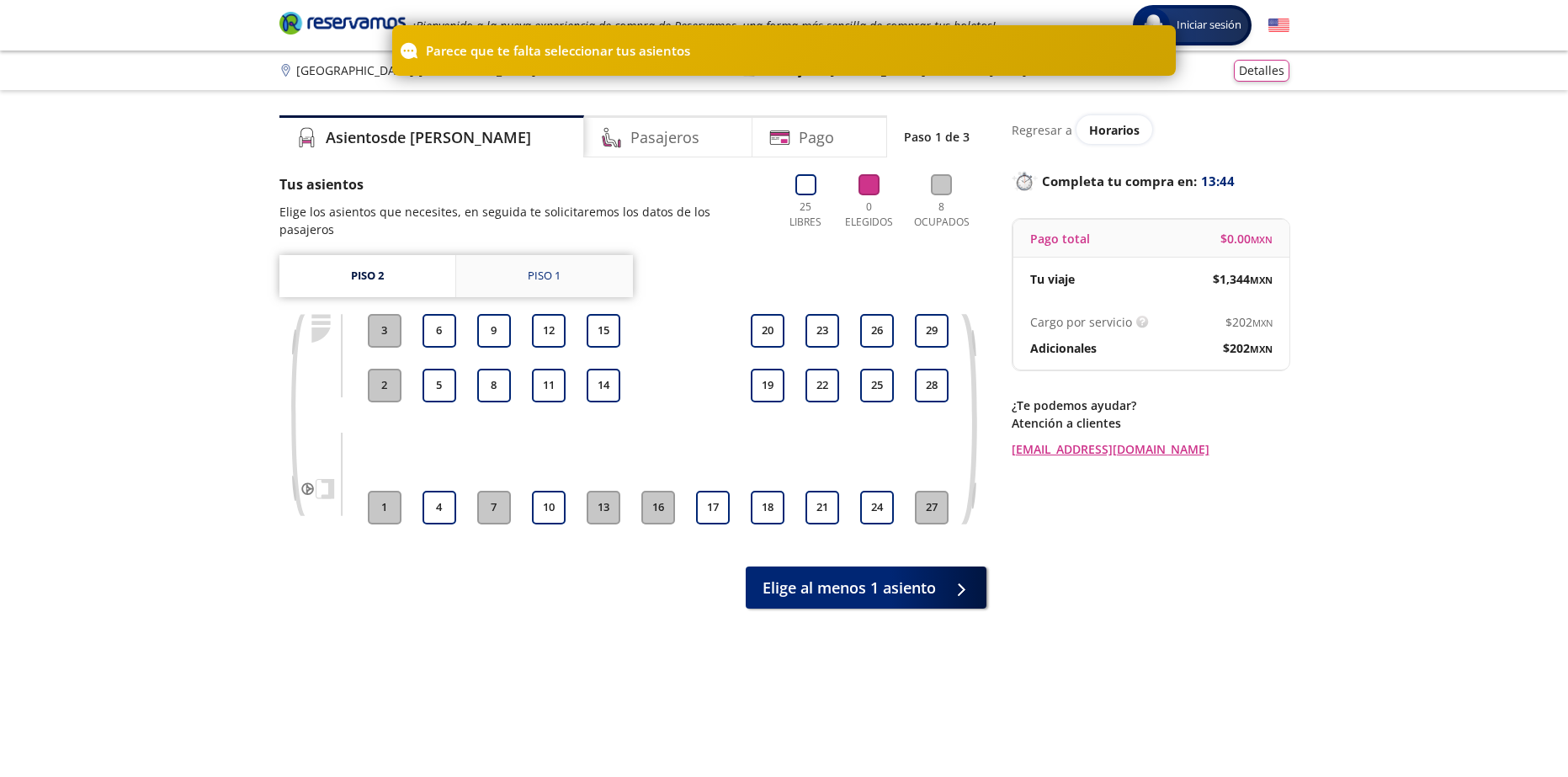
click at [554, 268] on div "Piso 1" at bounding box center [544, 276] width 33 height 17
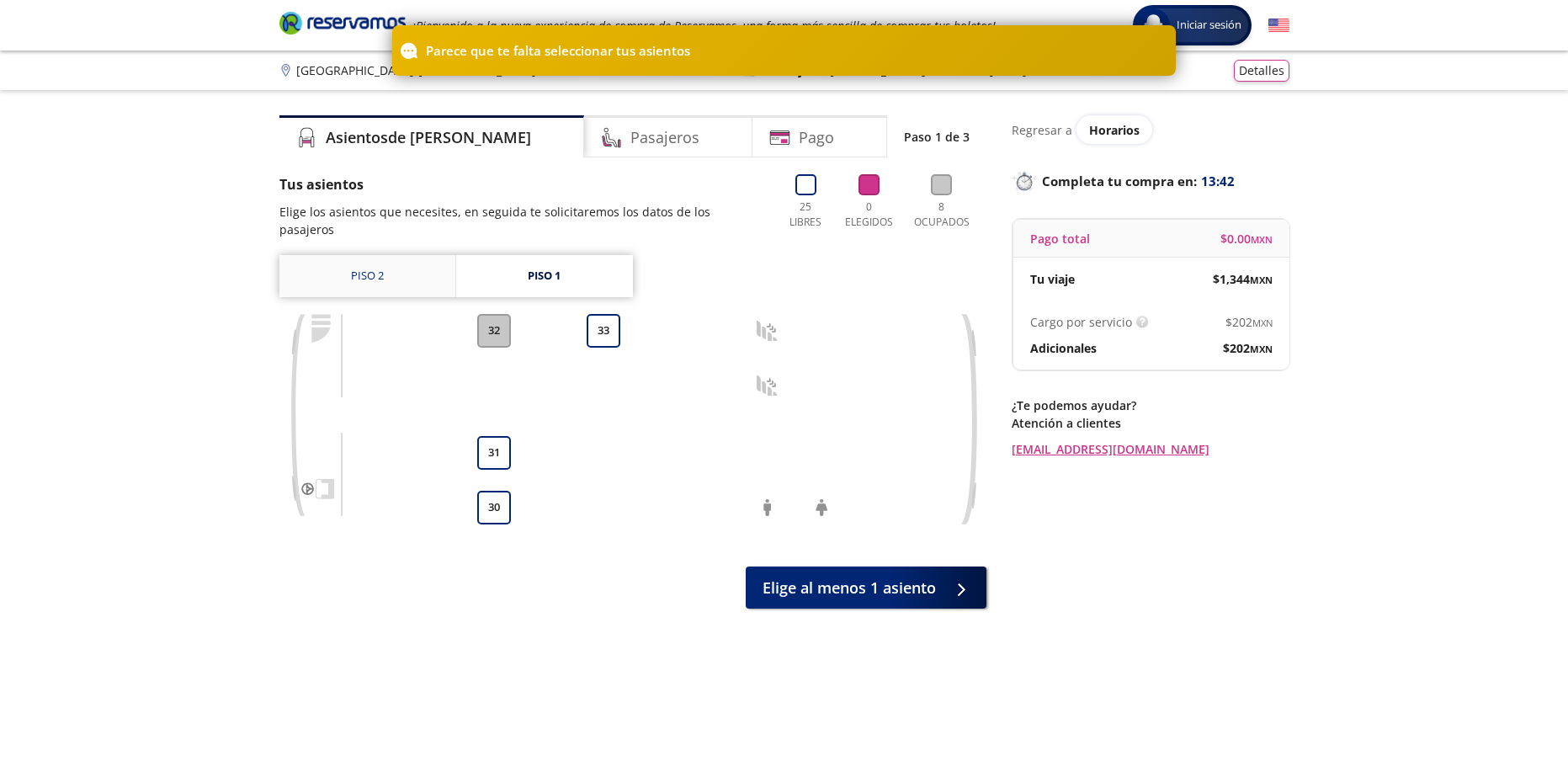
click at [393, 268] on link "Piso 2" at bounding box center [366, 276] width 176 height 42
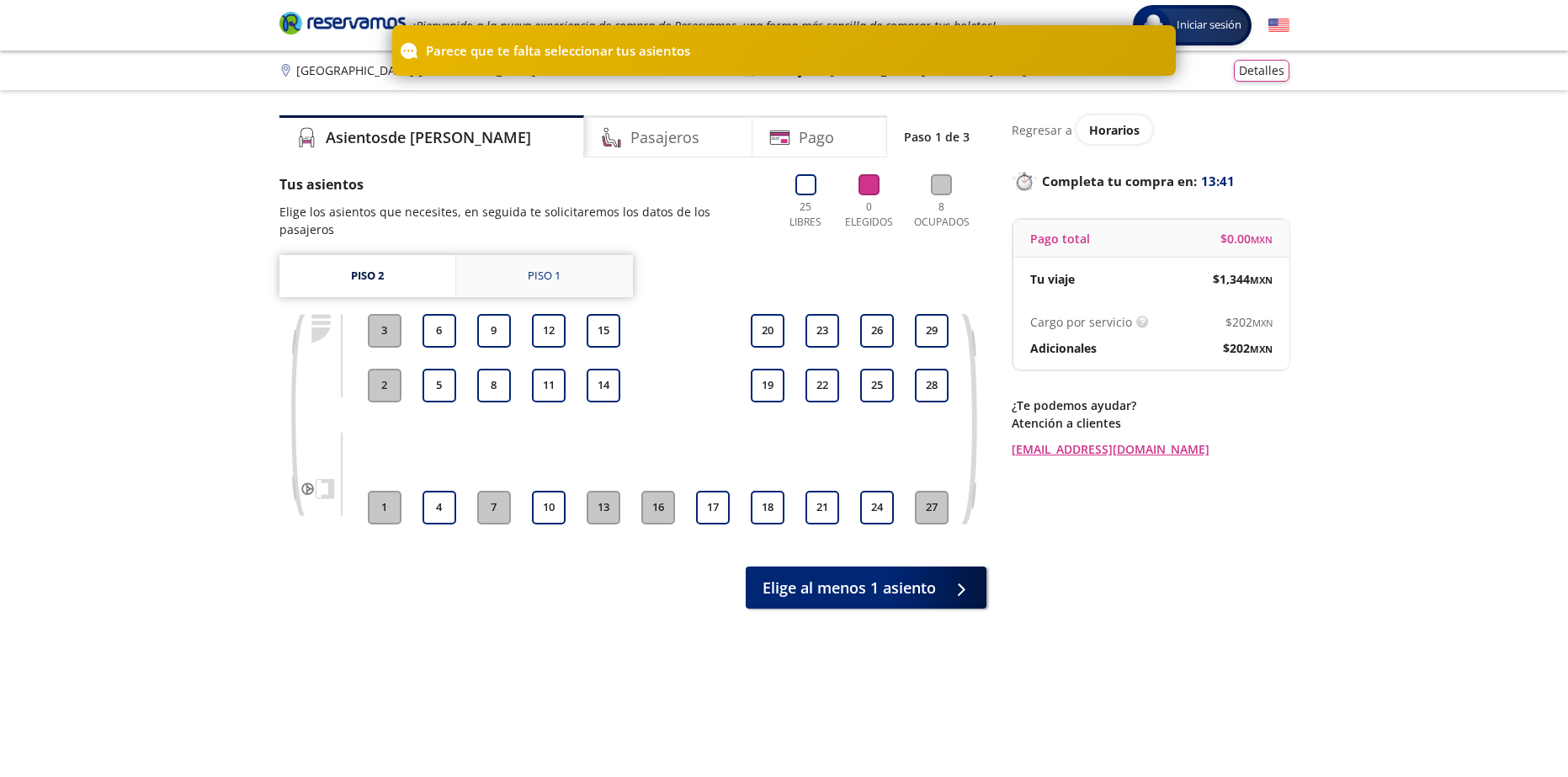
click at [493, 257] on link "Piso 1" at bounding box center [545, 276] width 177 height 42
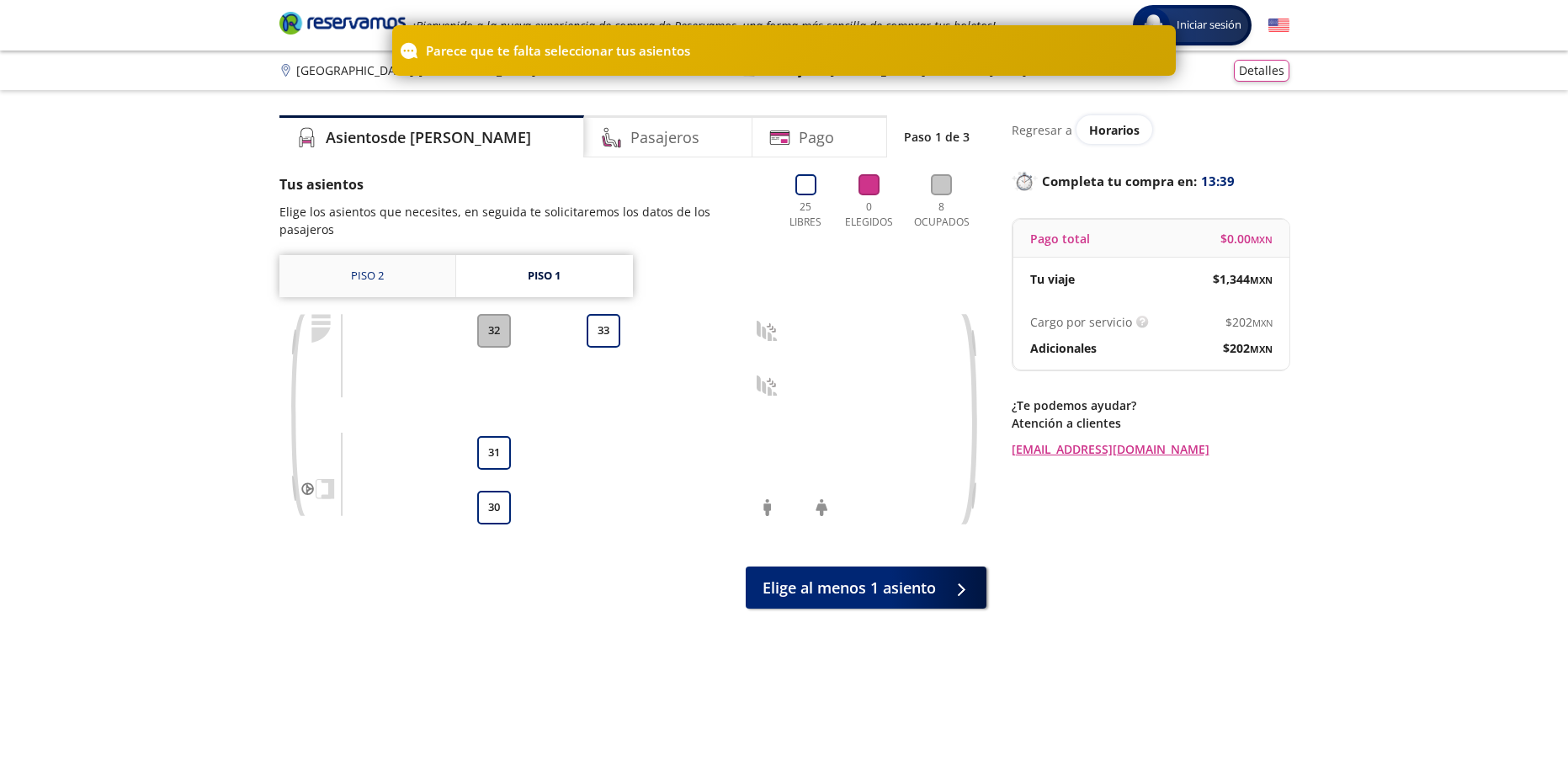
click at [434, 262] on link "Piso 2" at bounding box center [366, 276] width 176 height 42
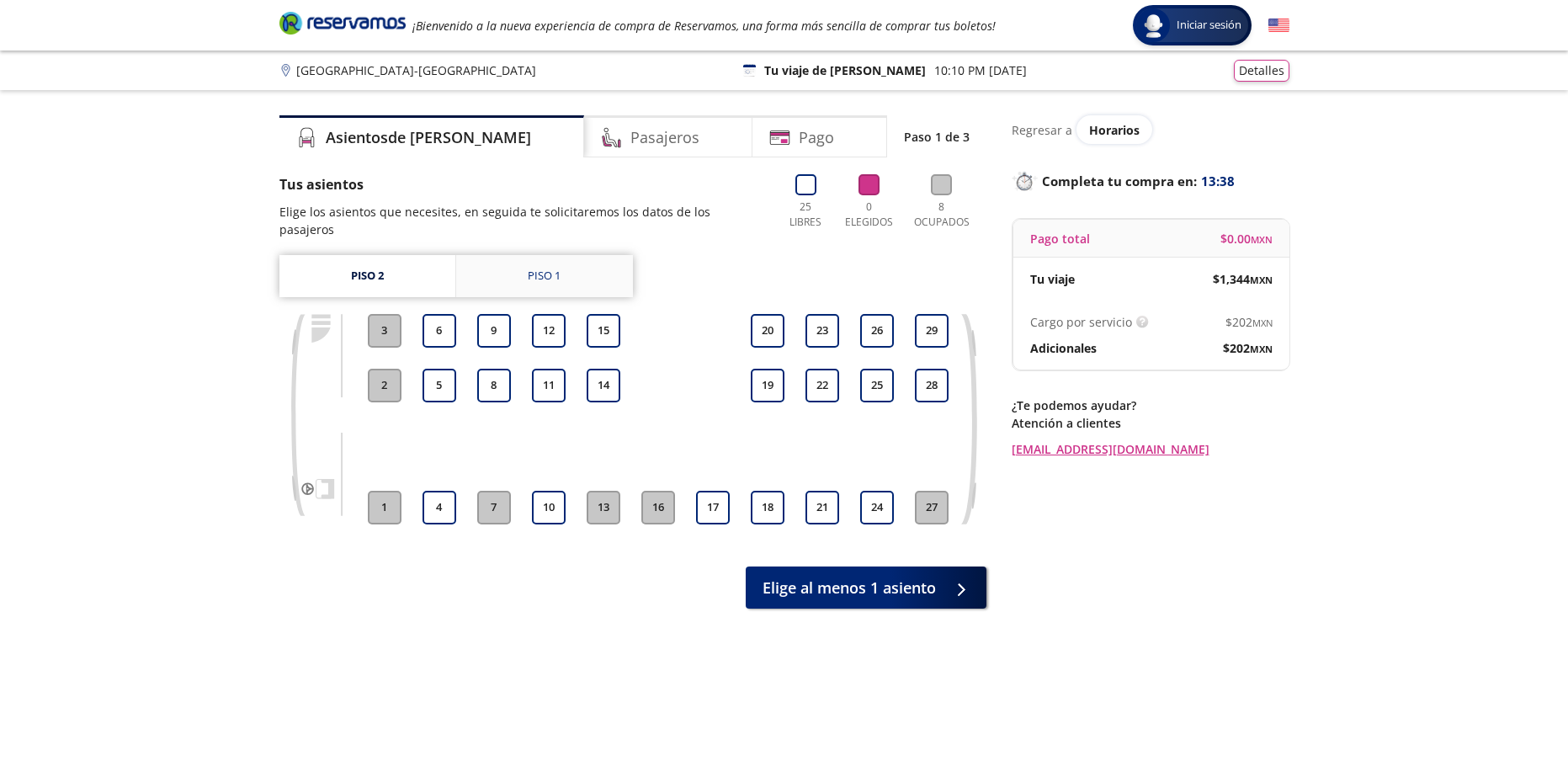
click at [538, 268] on div "Piso 1" at bounding box center [544, 276] width 33 height 17
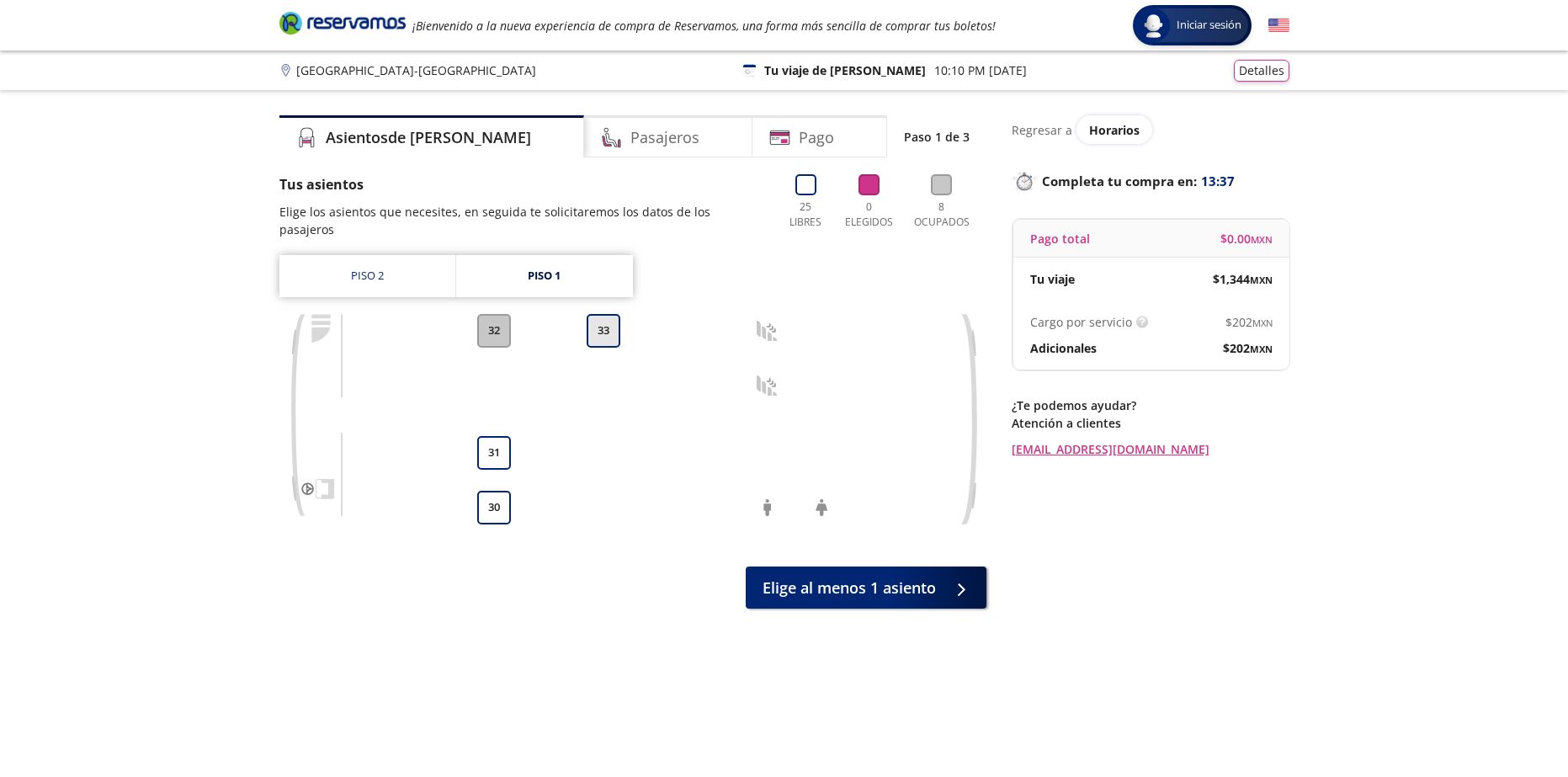
click at [596, 317] on button "33" at bounding box center [603, 330] width 33 height 33
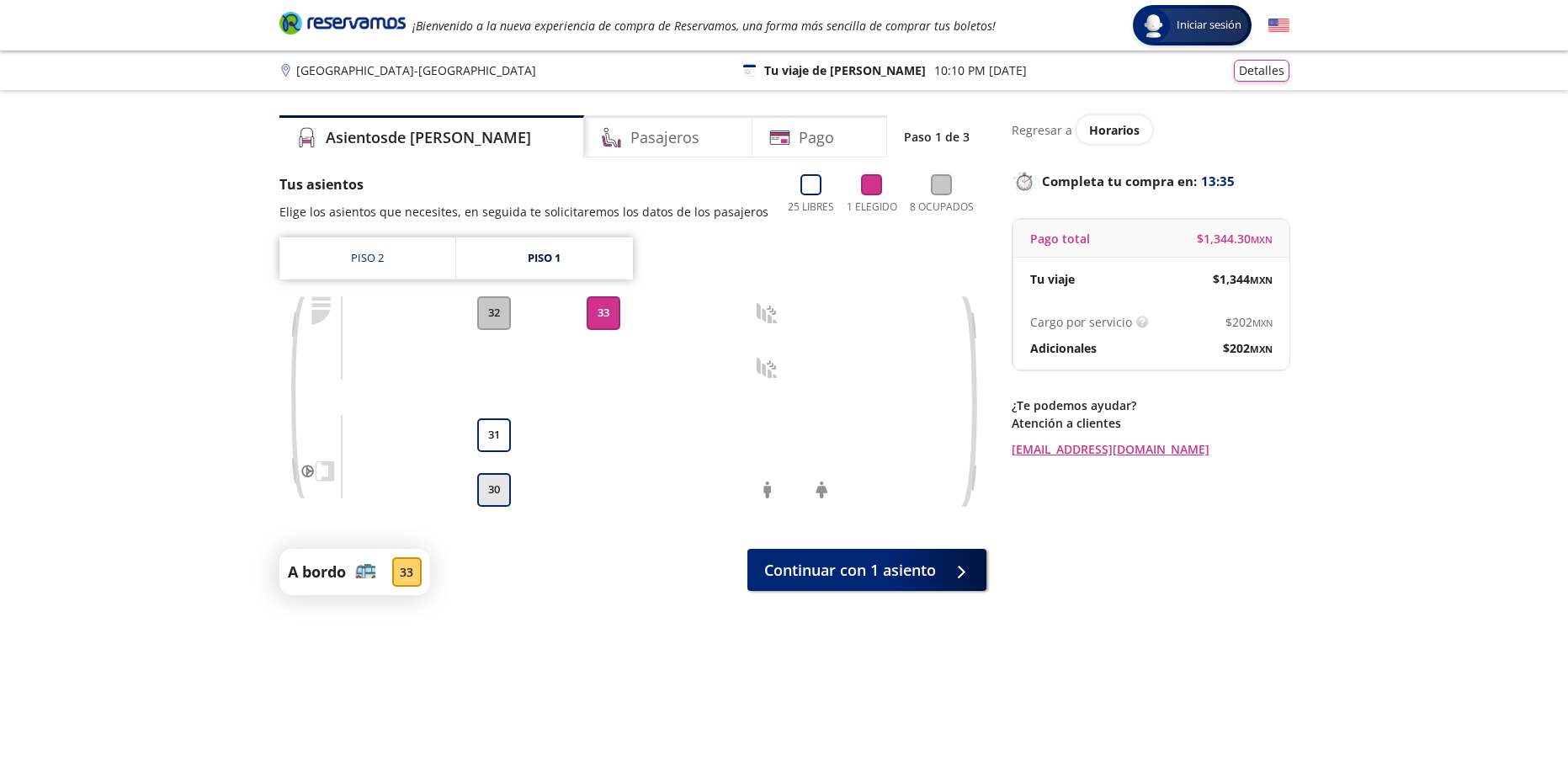
click at [487, 497] on button "30" at bounding box center [494, 489] width 33 height 33
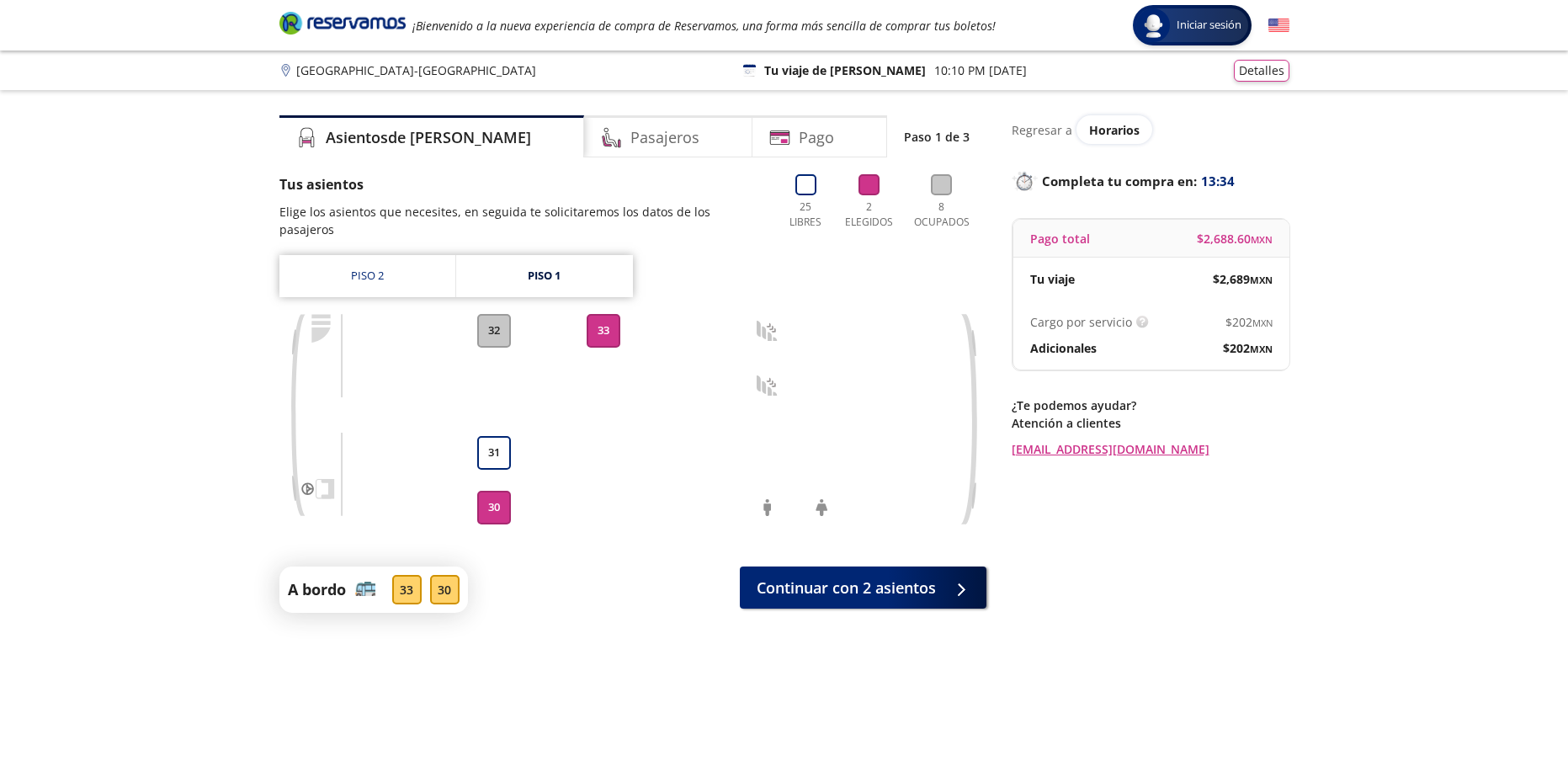
click at [593, 314] on button "33" at bounding box center [603, 330] width 33 height 33
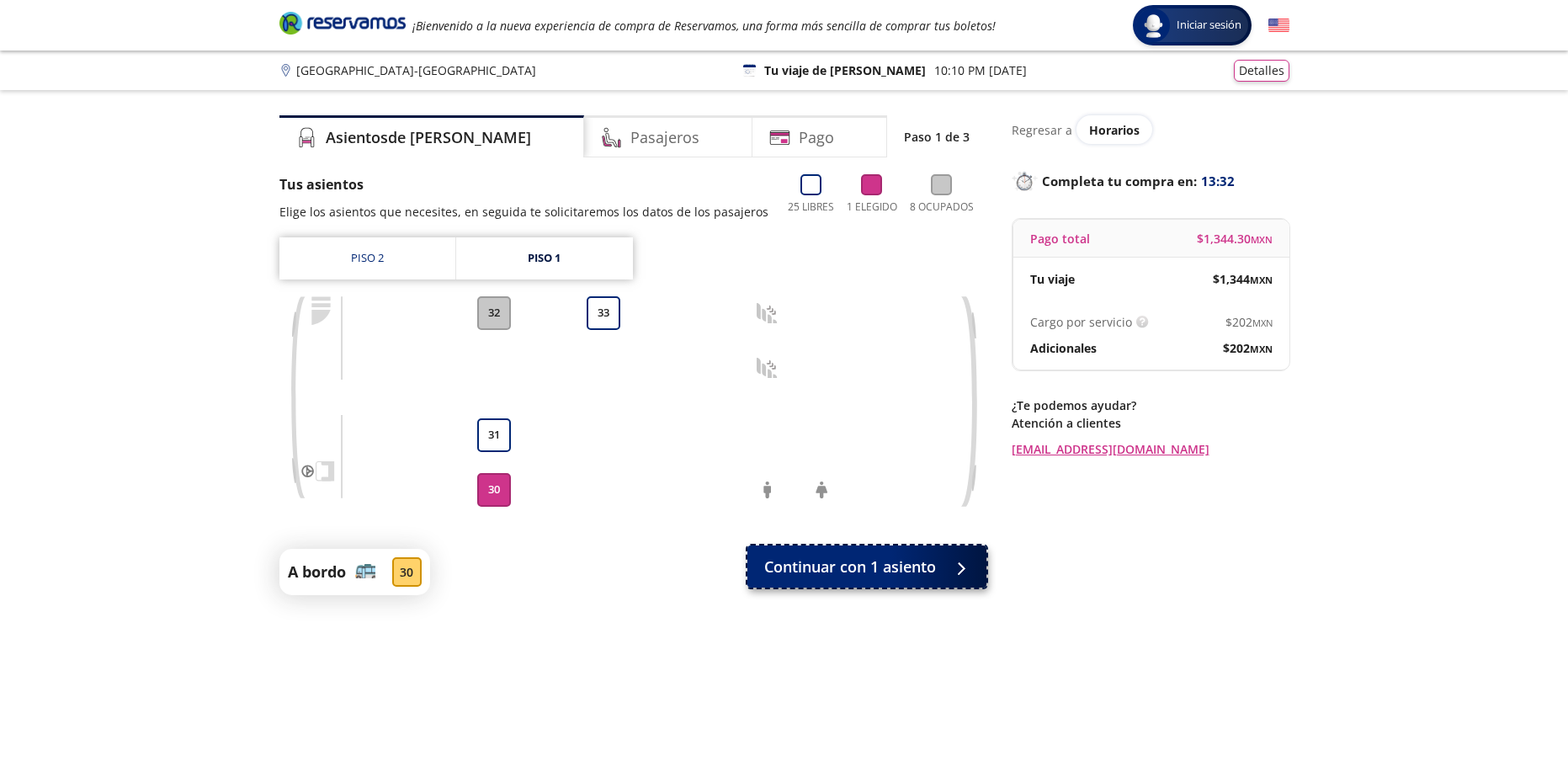
click at [836, 579] on button "Continuar con 1 asiento" at bounding box center [868, 566] width 239 height 42
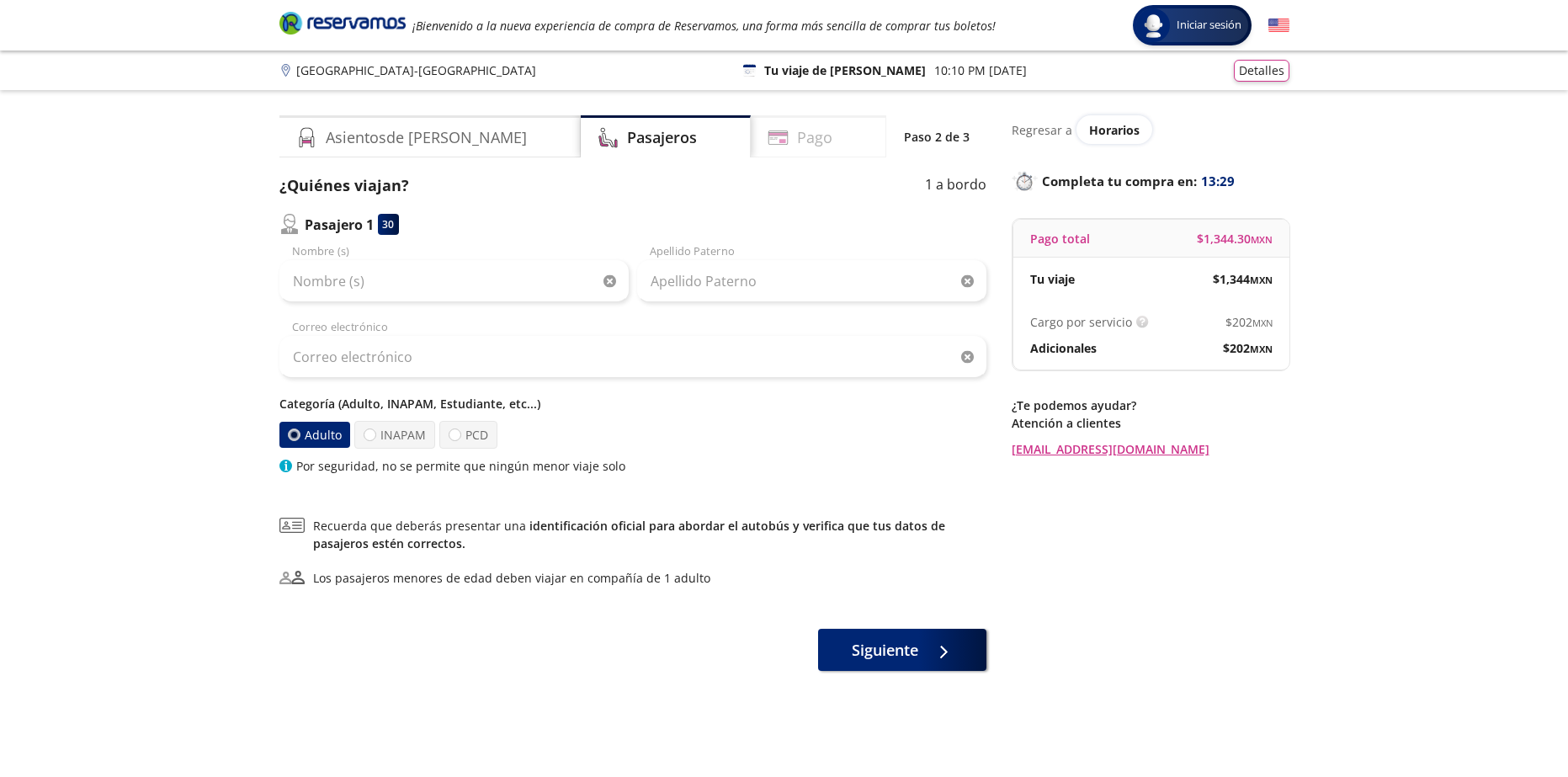
click at [761, 136] on div "Pago" at bounding box center [818, 137] width 136 height 42
